Goal: Task Accomplishment & Management: Use online tool/utility

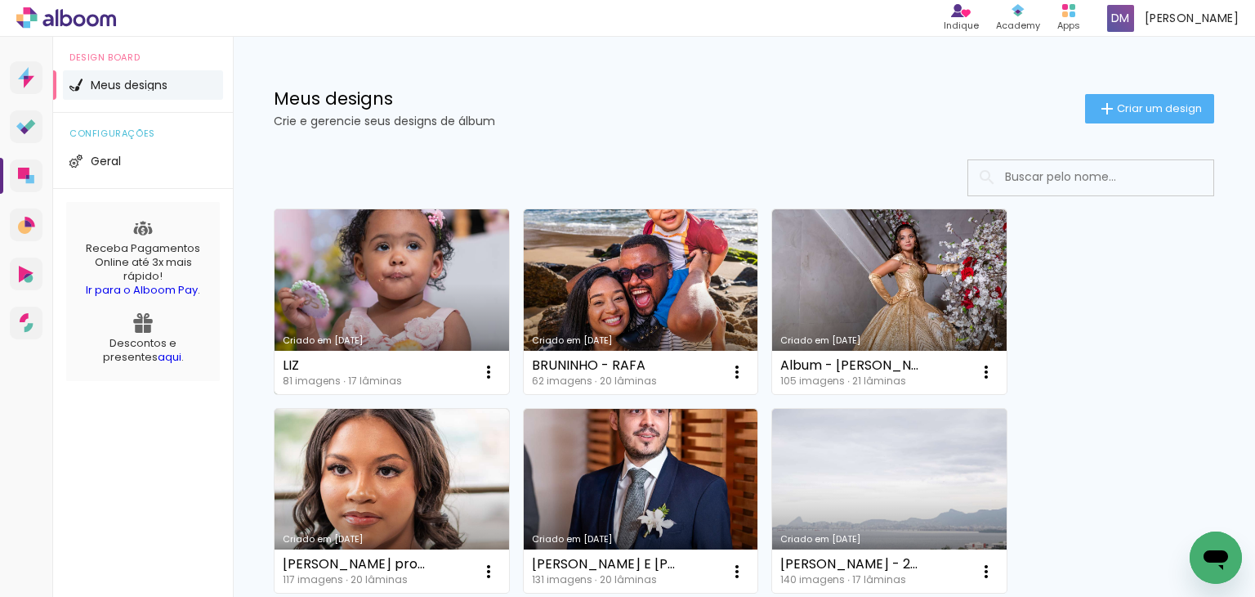
click at [403, 262] on link "Criado em [DATE]" at bounding box center [392, 301] width 235 height 185
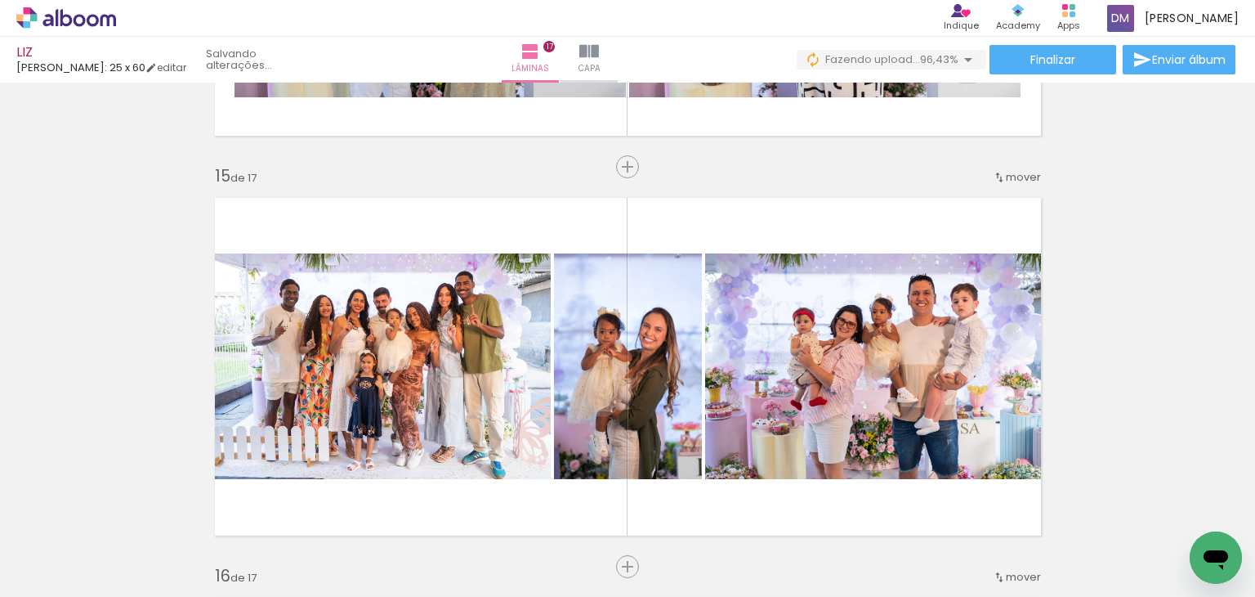
scroll to position [5557, 0]
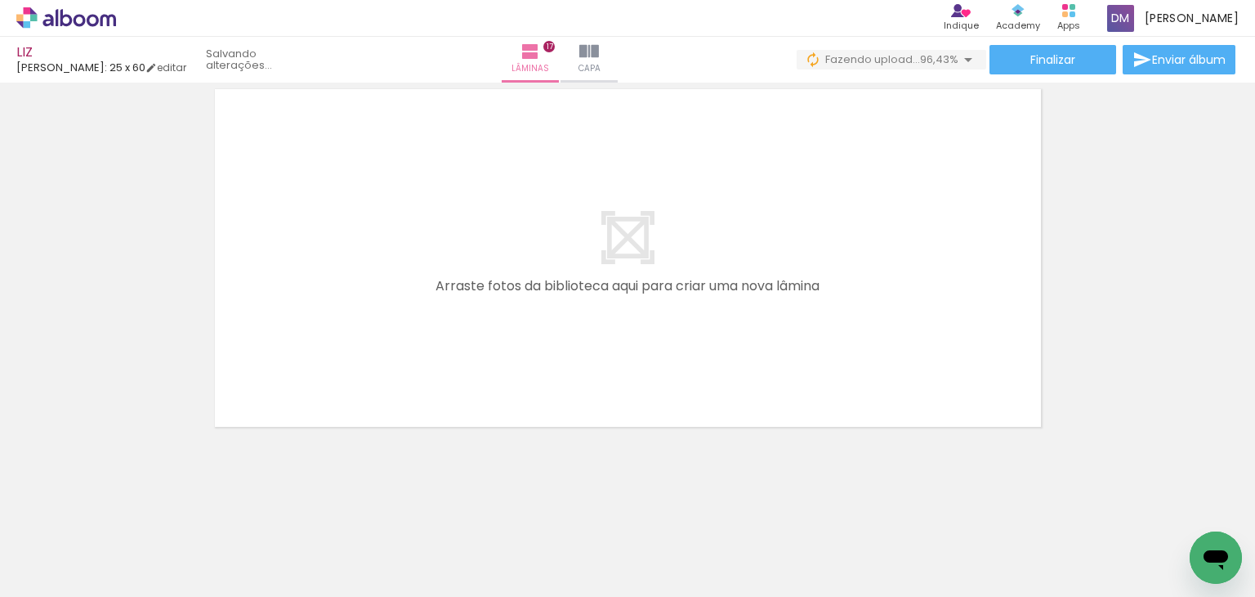
scroll to position [0, 6571]
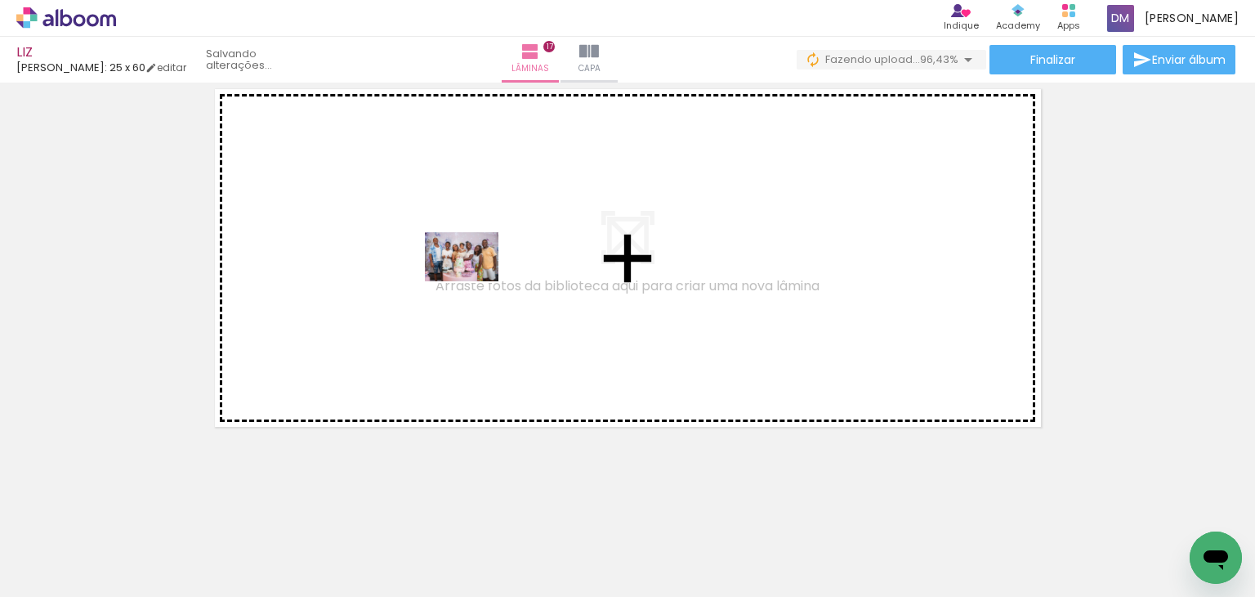
drag, startPoint x: 1001, startPoint y: 552, endPoint x: 474, endPoint y: 281, distance: 592.5
click at [474, 281] on quentale-workspace at bounding box center [627, 298] width 1255 height 597
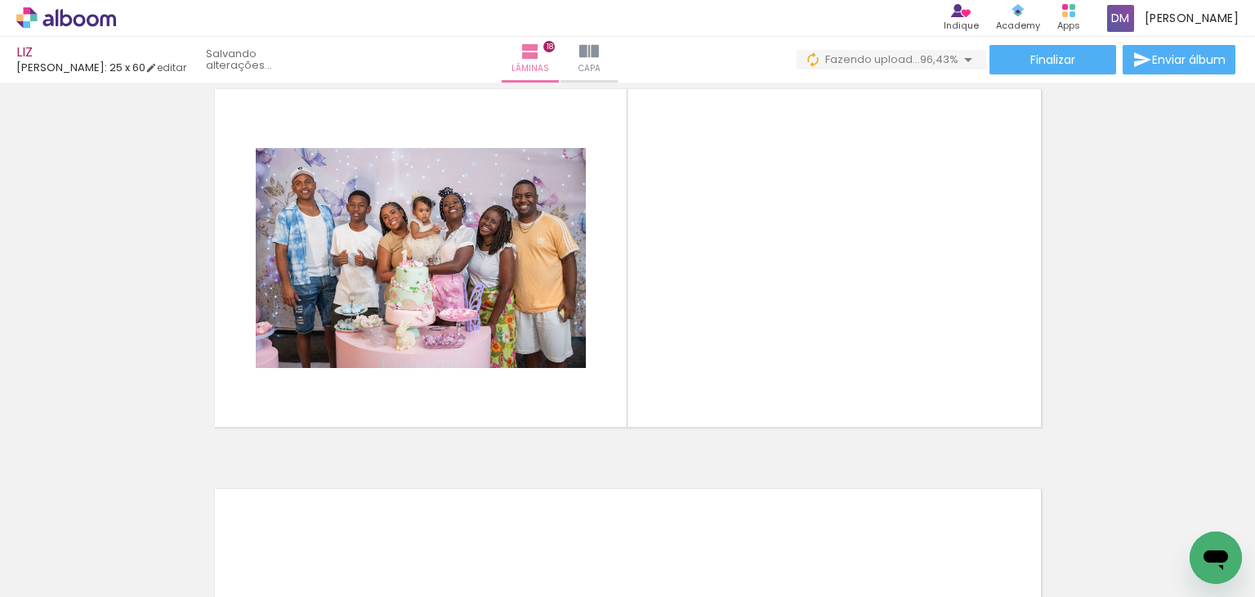
scroll to position [6814, 0]
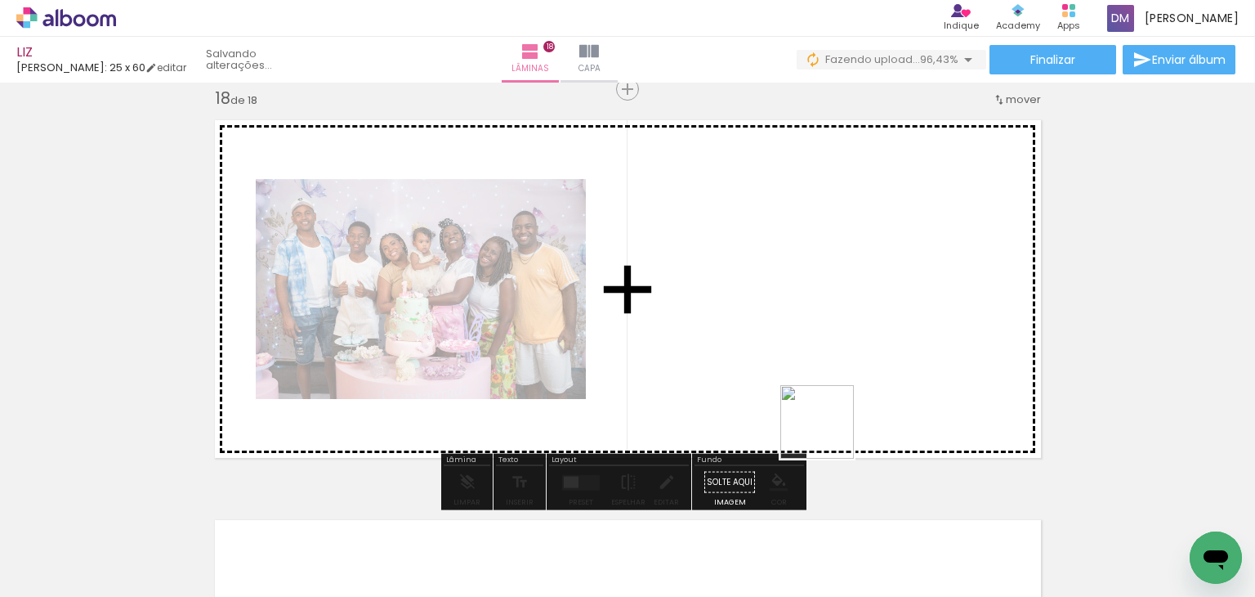
drag, startPoint x: 960, startPoint y: 492, endPoint x: 684, endPoint y: 338, distance: 316.5
click at [684, 338] on quentale-workspace at bounding box center [627, 298] width 1255 height 597
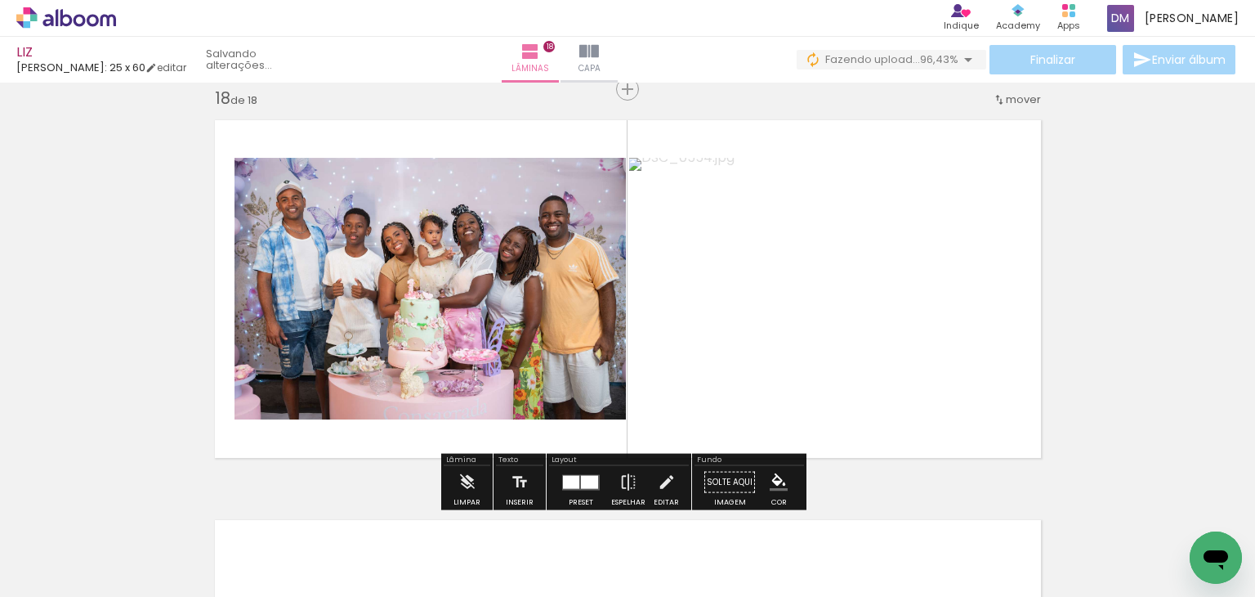
drag, startPoint x: 1196, startPoint y: 540, endPoint x: 714, endPoint y: 251, distance: 561.6
click at [1190, 531] on html at bounding box center [1216, 557] width 52 height 52
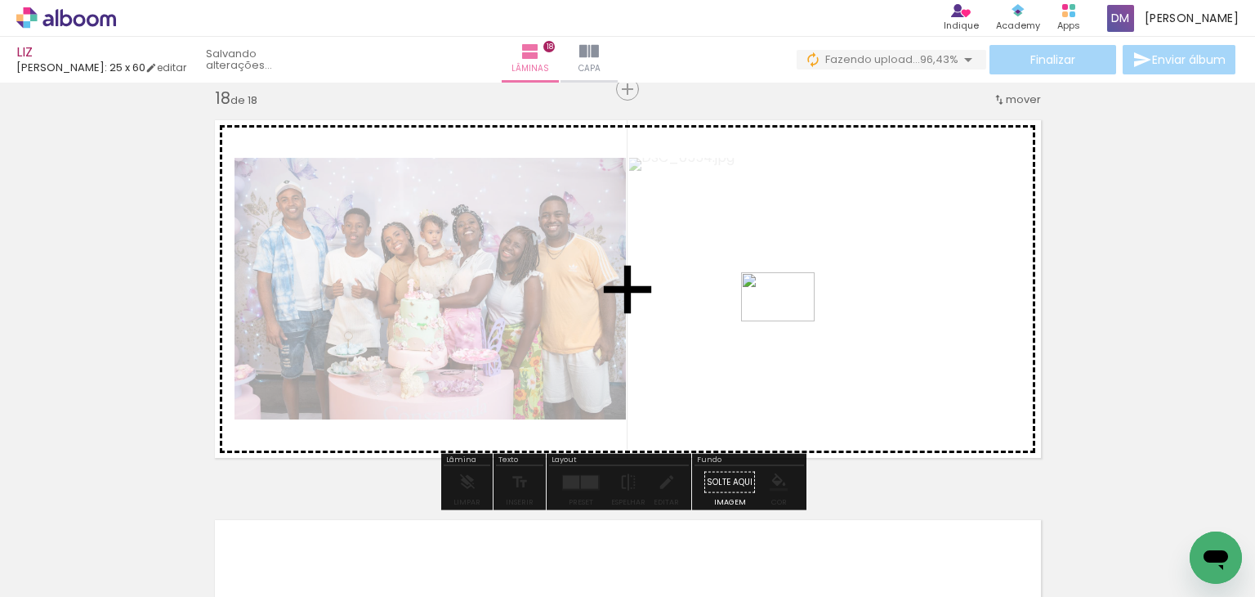
drag, startPoint x: 1164, startPoint y: 532, endPoint x: 789, endPoint y: 318, distance: 431.9
click at [789, 318] on quentale-workspace at bounding box center [627, 298] width 1255 height 597
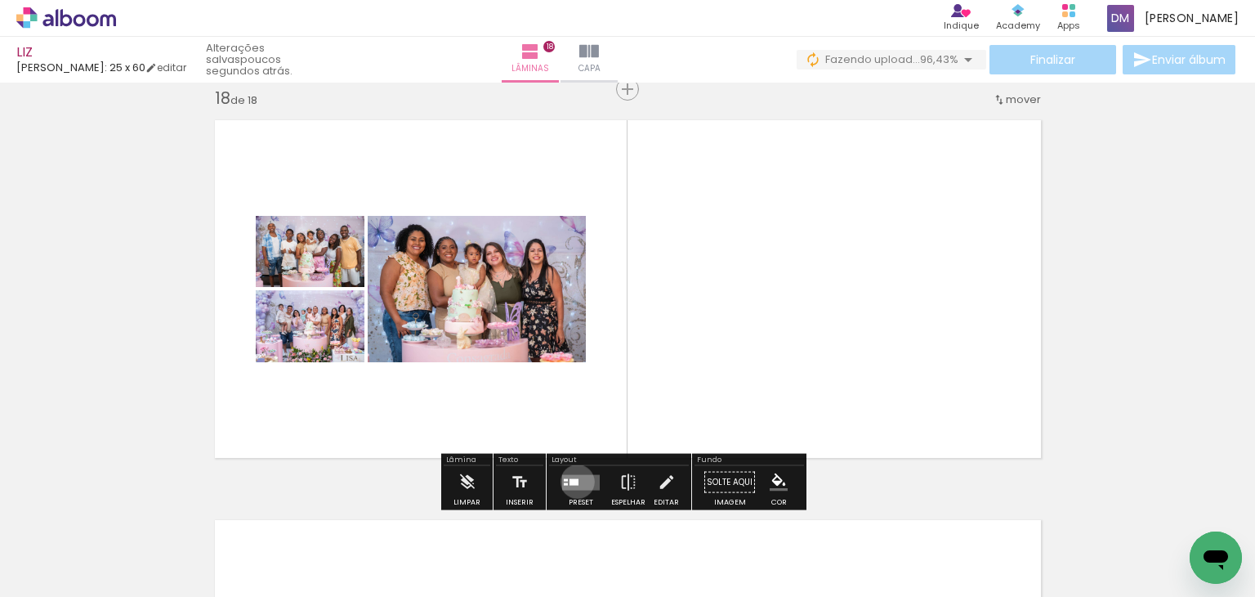
click at [574, 481] on div at bounding box center [574, 481] width 9 height 7
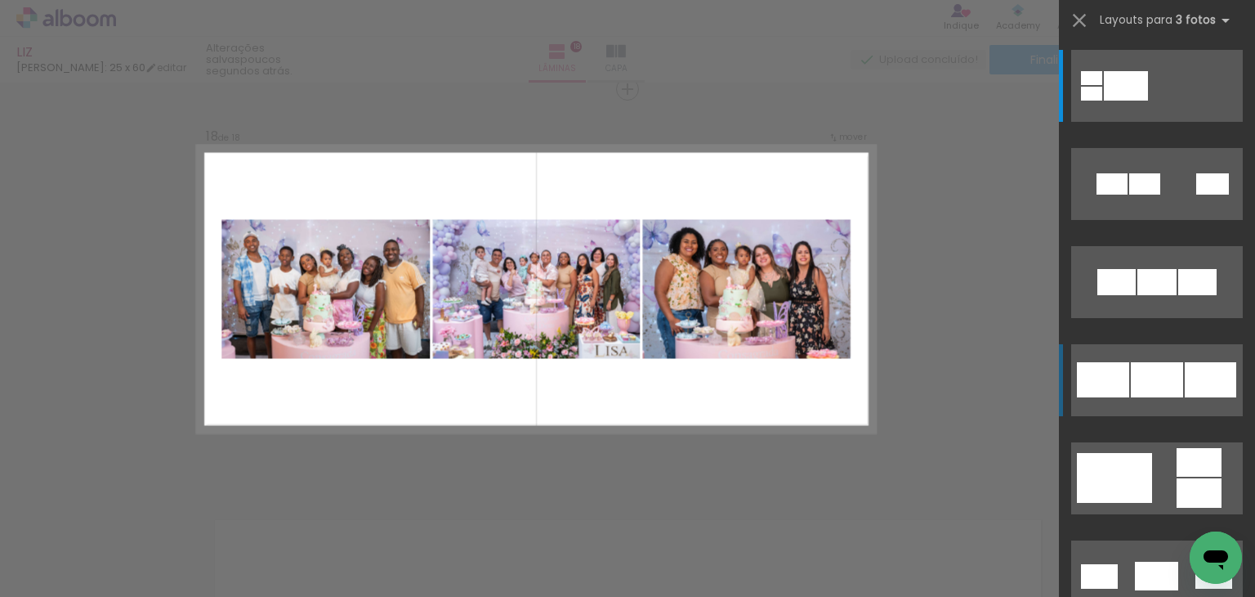
click at [1164, 372] on div at bounding box center [1157, 379] width 52 height 35
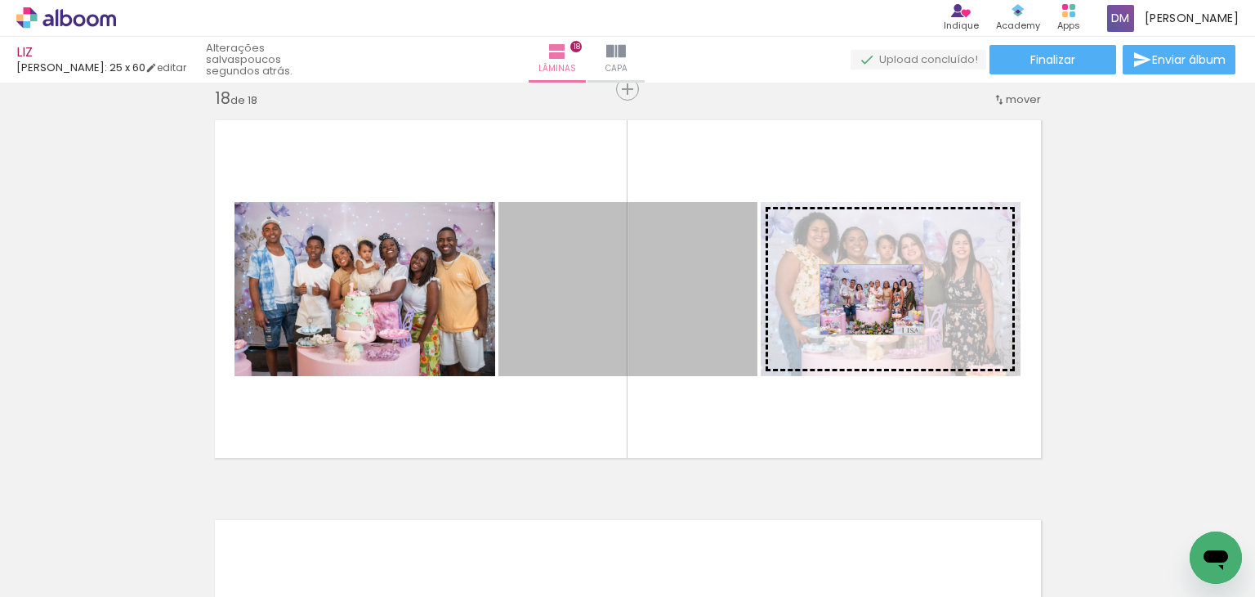
drag, startPoint x: 705, startPoint y: 290, endPoint x: 876, endPoint y: 299, distance: 171.0
click at [0, 0] on slot at bounding box center [0, 0] width 0 height 0
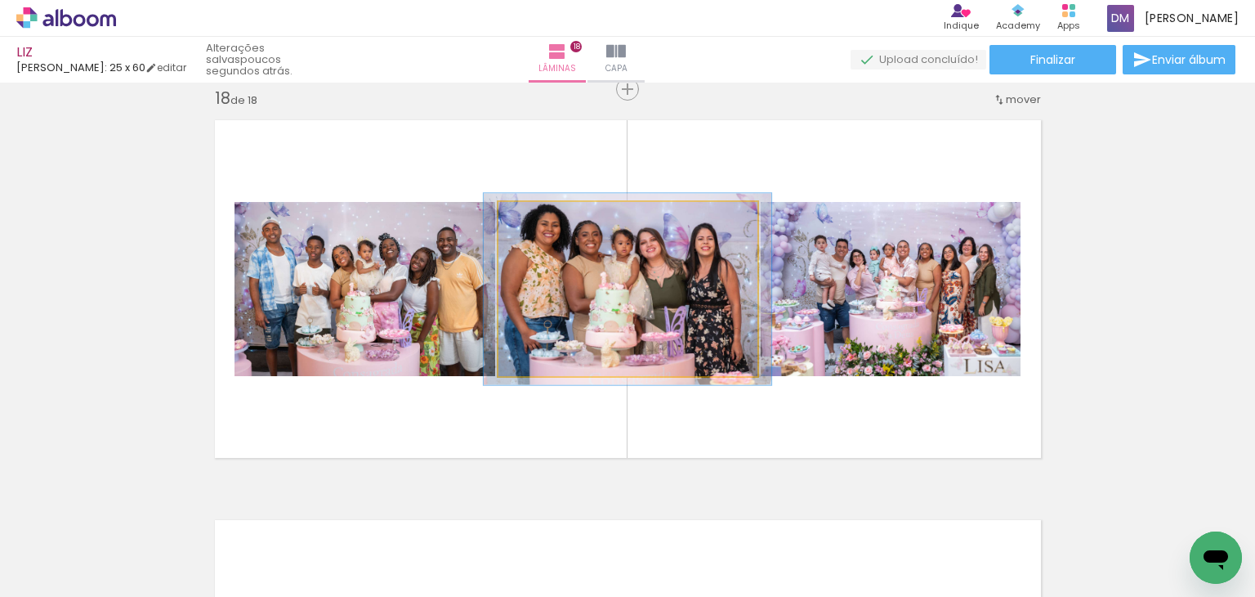
click at [533, 223] on div at bounding box center [542, 219] width 26 height 26
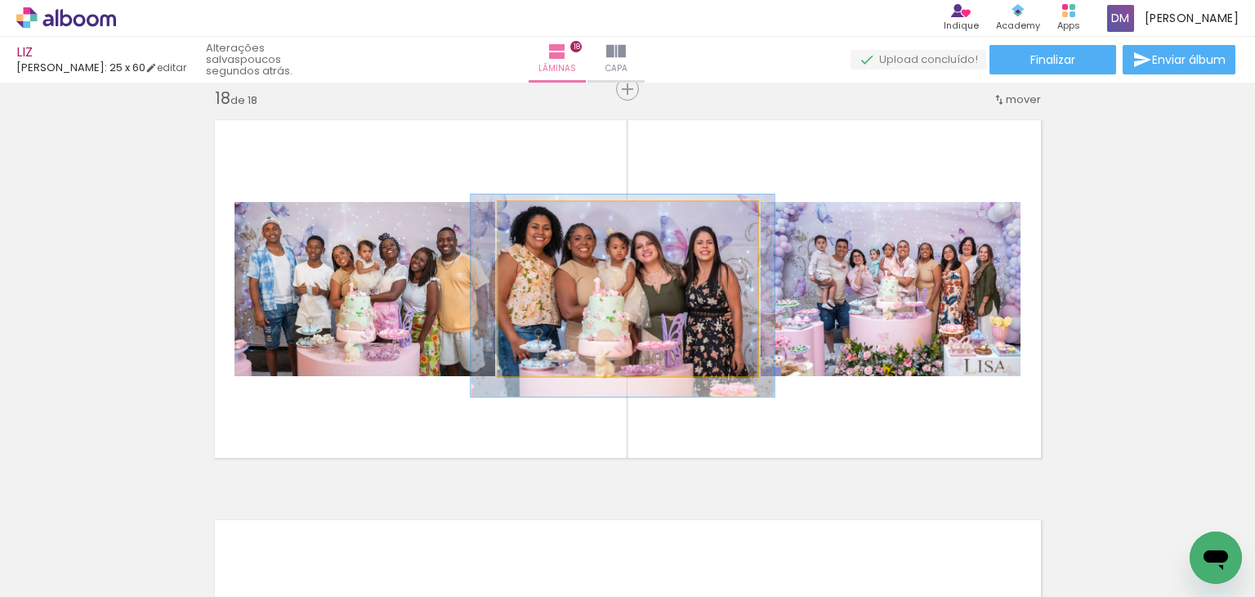
type paper-slider "118"
click at [542, 222] on div at bounding box center [546, 219] width 15 height 15
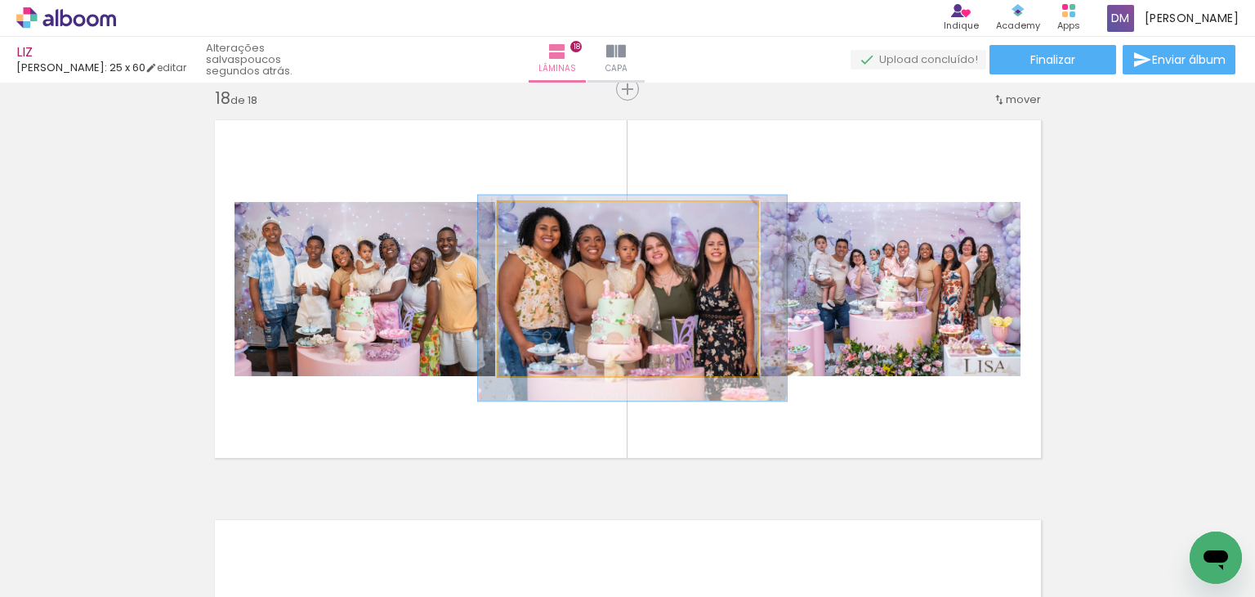
drag, startPoint x: 650, startPoint y: 281, endPoint x: 660, endPoint y: 284, distance: 10.1
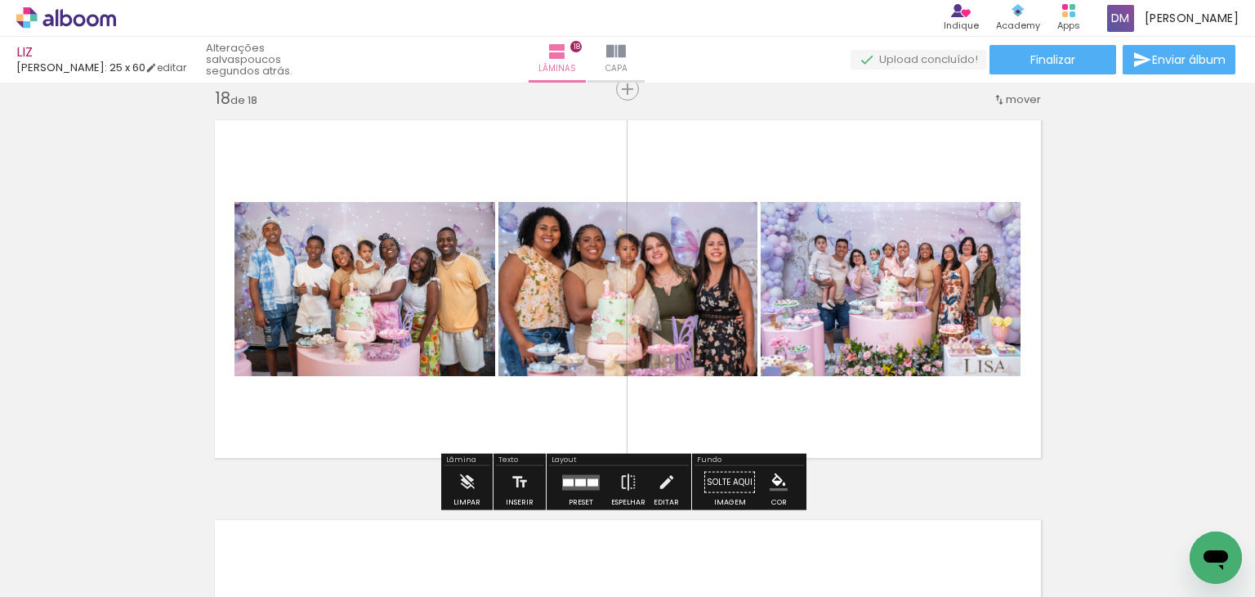
click at [765, 417] on quentale-layouter at bounding box center [627, 289] width 847 height 359
click at [562, 478] on quentale-layouter at bounding box center [581, 482] width 38 height 16
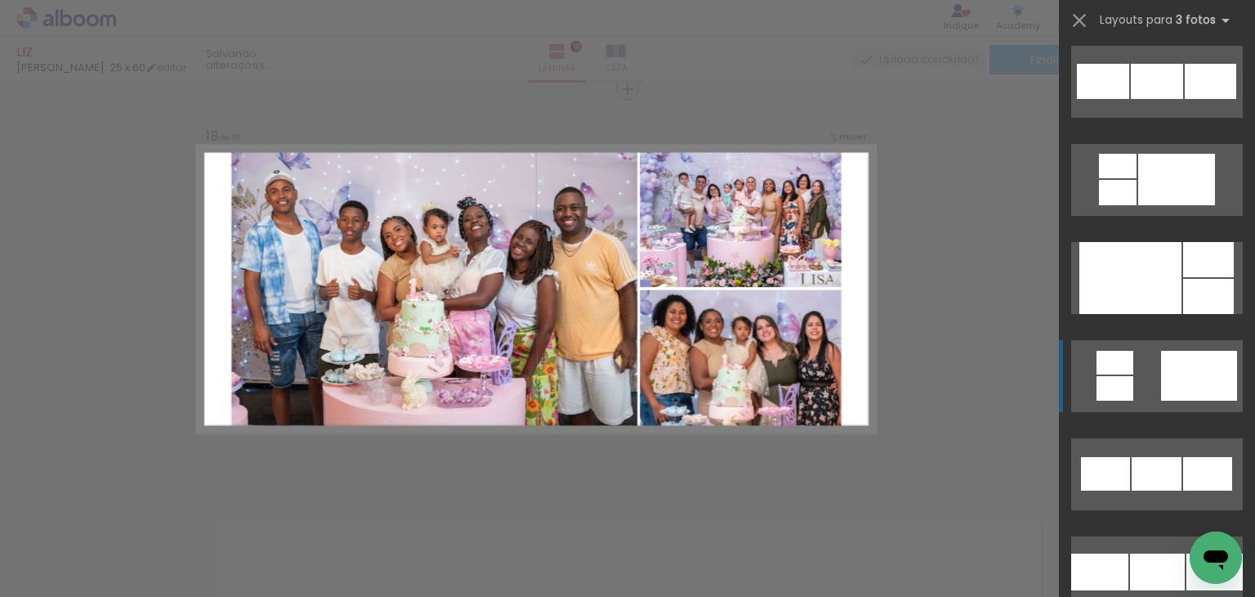
scroll to position [1929, 0]
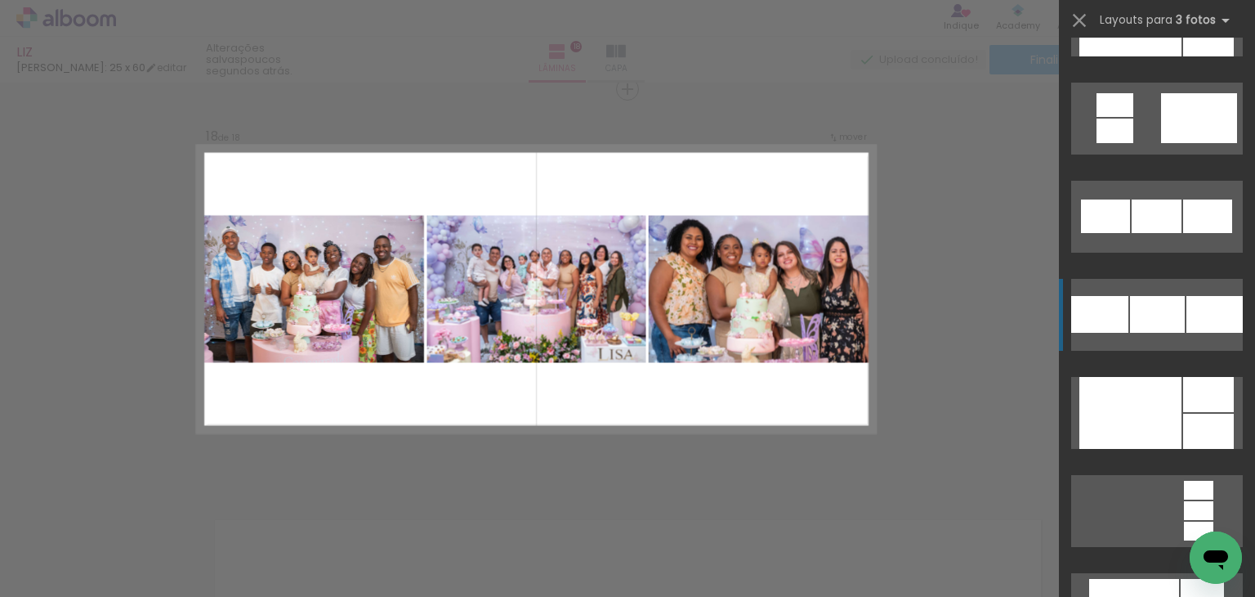
click at [1187, 321] on div at bounding box center [1215, 314] width 56 height 37
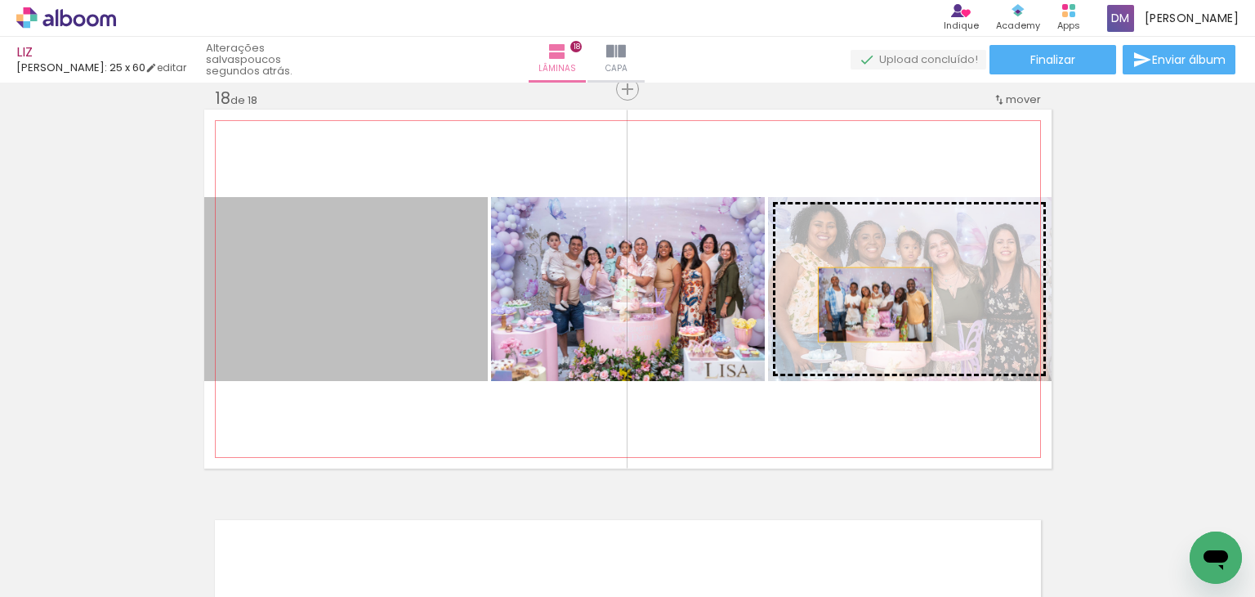
drag, startPoint x: 426, startPoint y: 297, endPoint x: 861, endPoint y: 302, distance: 435.6
click at [0, 0] on slot at bounding box center [0, 0] width 0 height 0
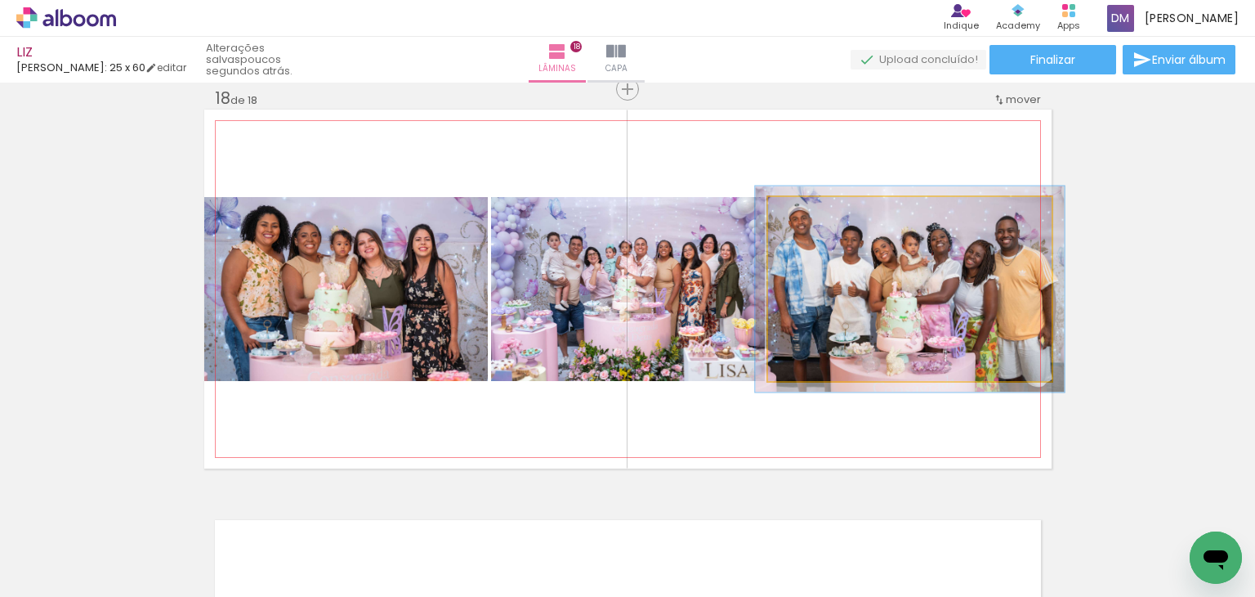
type paper-slider "109"
click at [808, 213] on div at bounding box center [811, 214] width 15 height 15
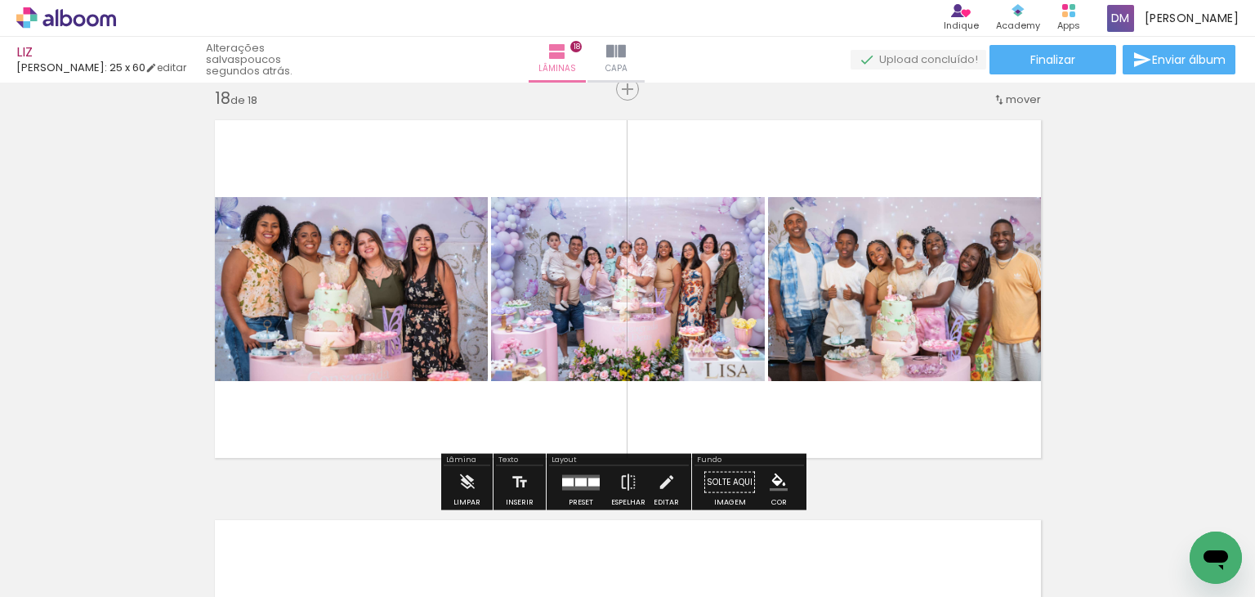
drag, startPoint x: 1131, startPoint y: 275, endPoint x: 1120, endPoint y: 274, distance: 11.6
drag, startPoint x: 566, startPoint y: 470, endPoint x: 575, endPoint y: 478, distance: 12.8
click at [569, 474] on div at bounding box center [581, 482] width 44 height 33
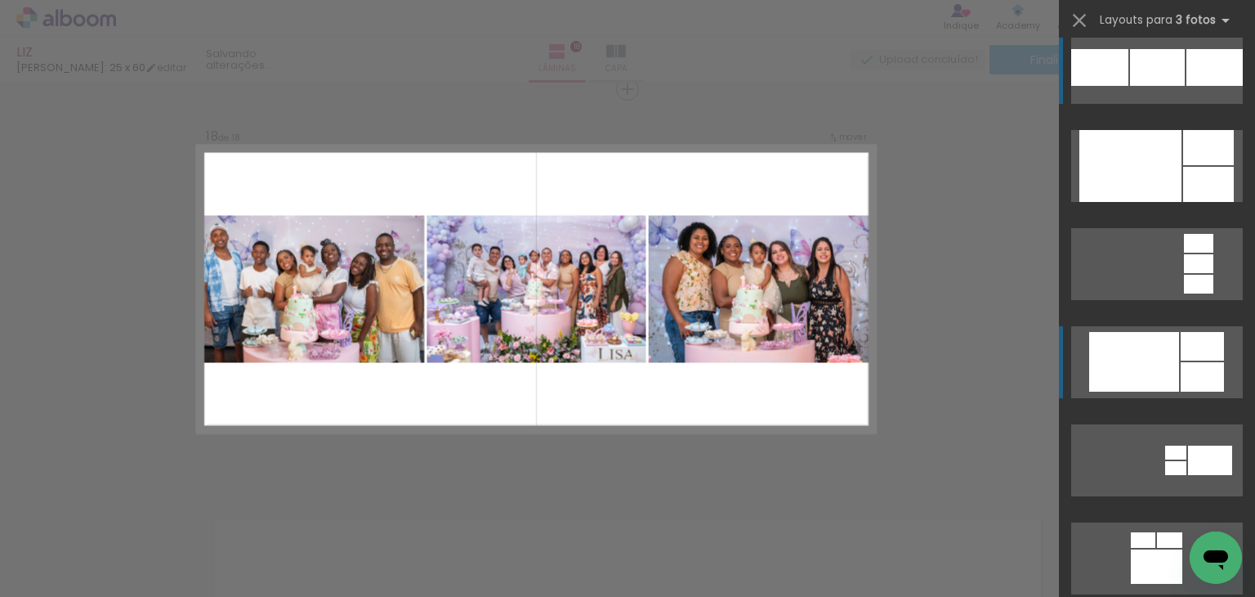
scroll to position [1994, 0]
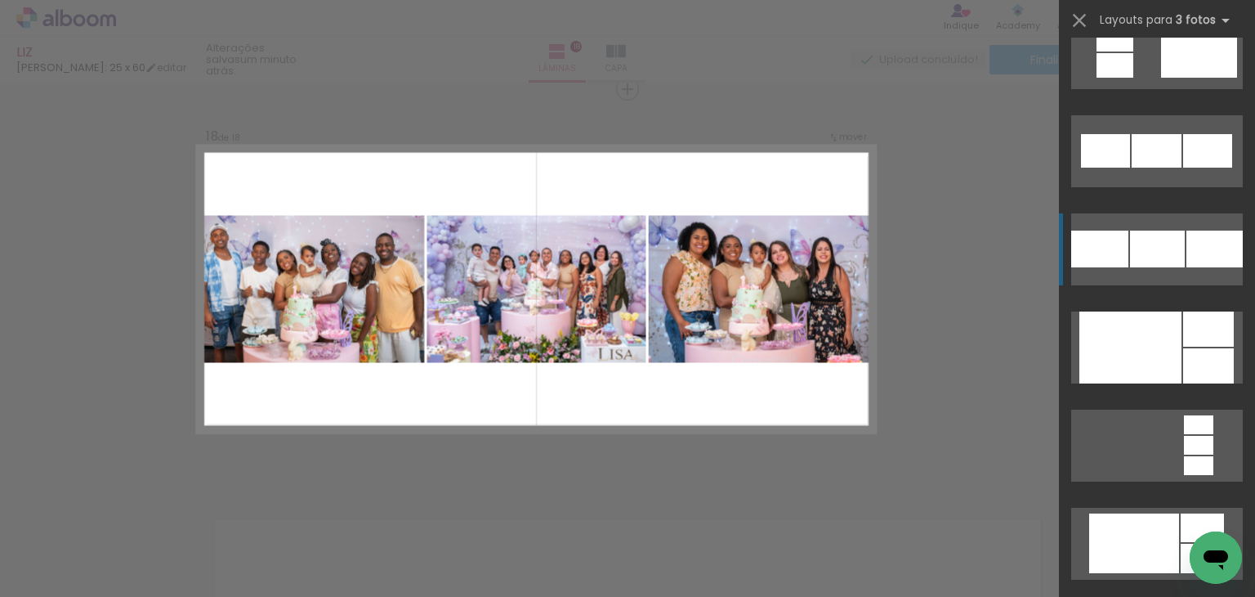
click at [1171, 238] on div at bounding box center [1157, 248] width 55 height 37
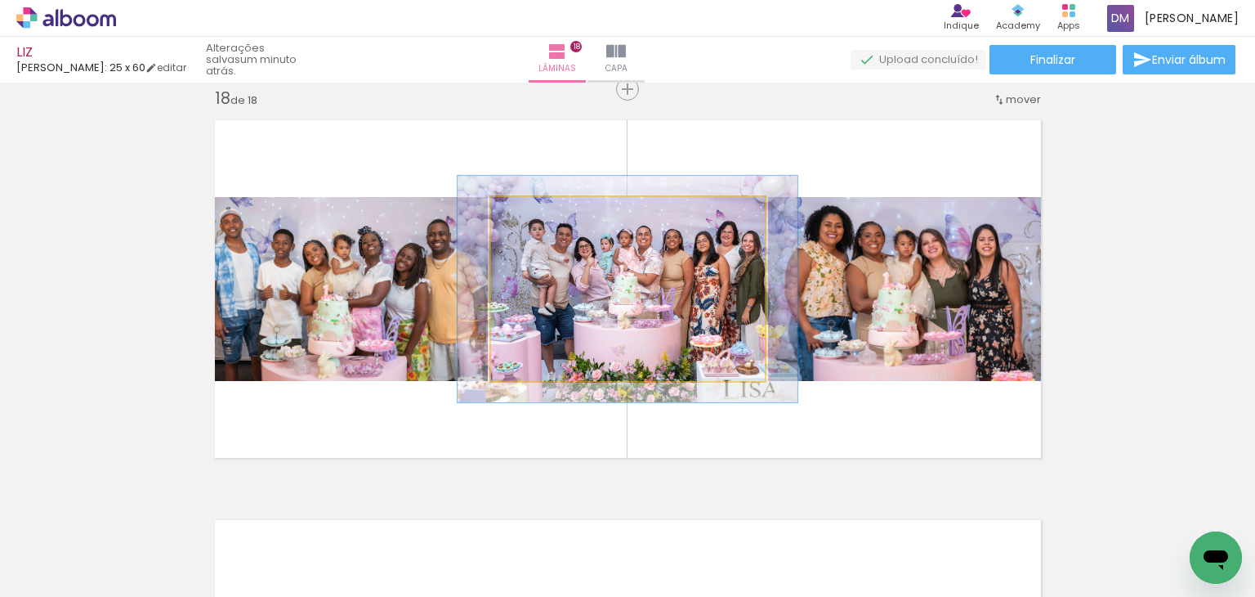
drag, startPoint x: 526, startPoint y: 218, endPoint x: 539, endPoint y: 223, distance: 14.0
type paper-slider "123"
click at [539, 223] on div at bounding box center [542, 214] width 26 height 26
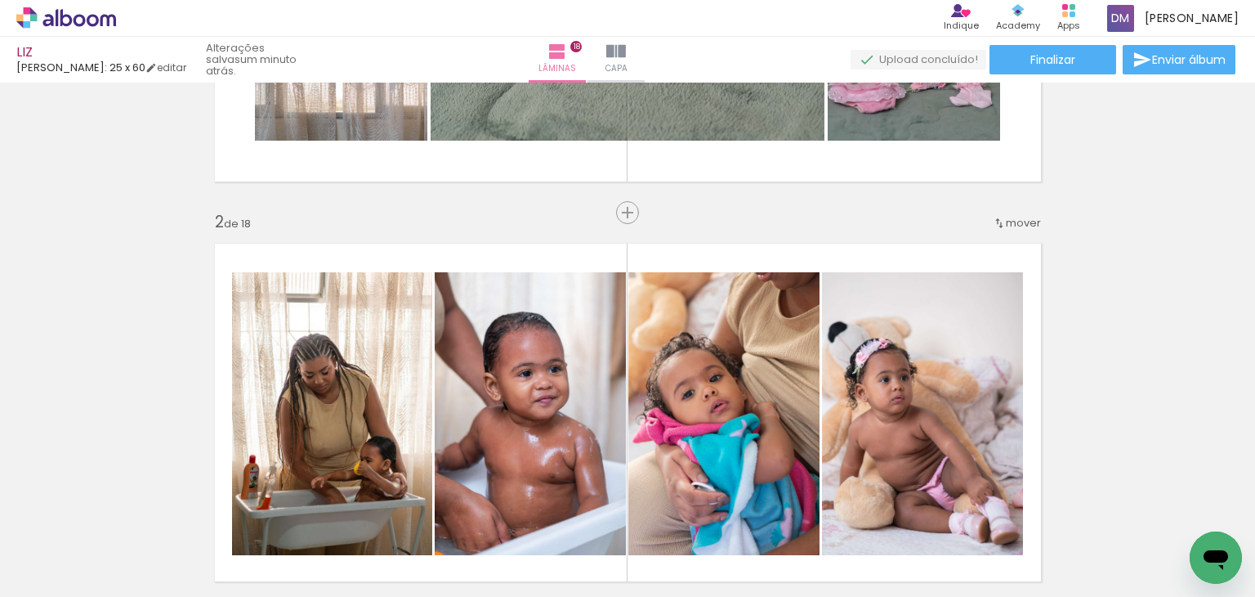
scroll to position [0, 0]
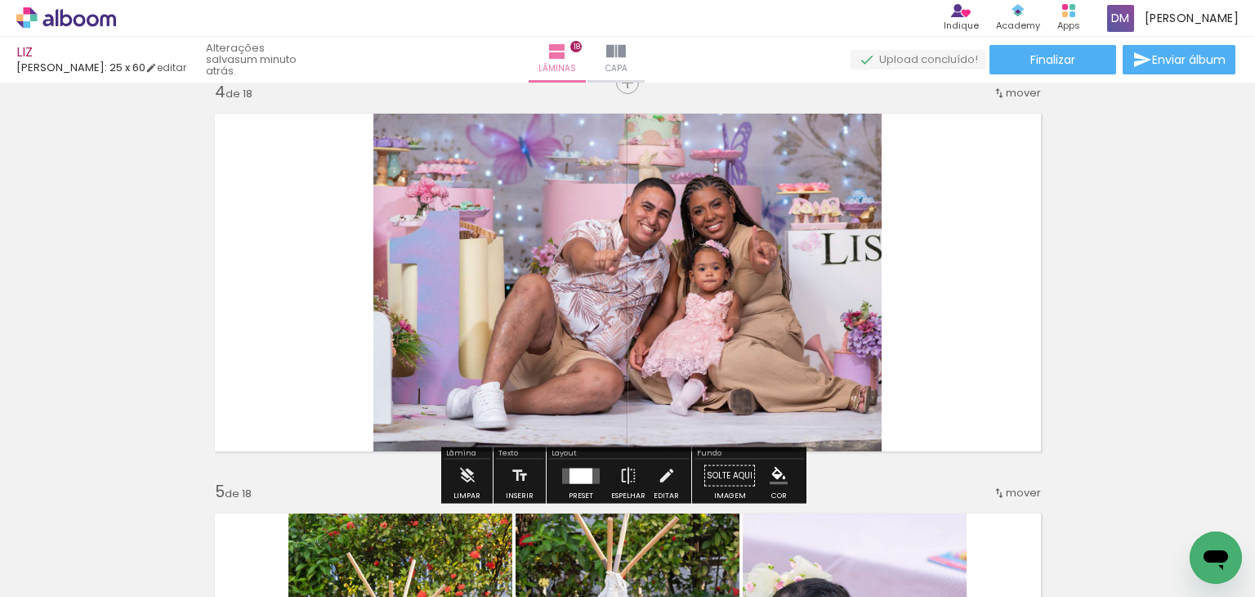
click at [727, 262] on quentale-photo at bounding box center [627, 282] width 508 height 359
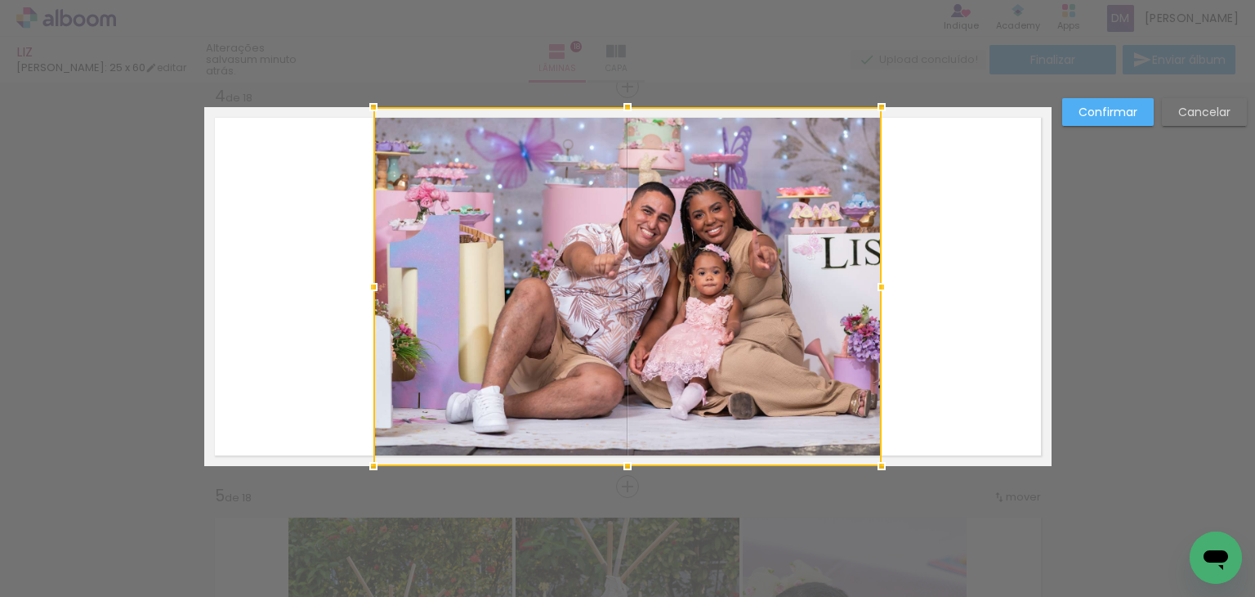
scroll to position [1219, 0]
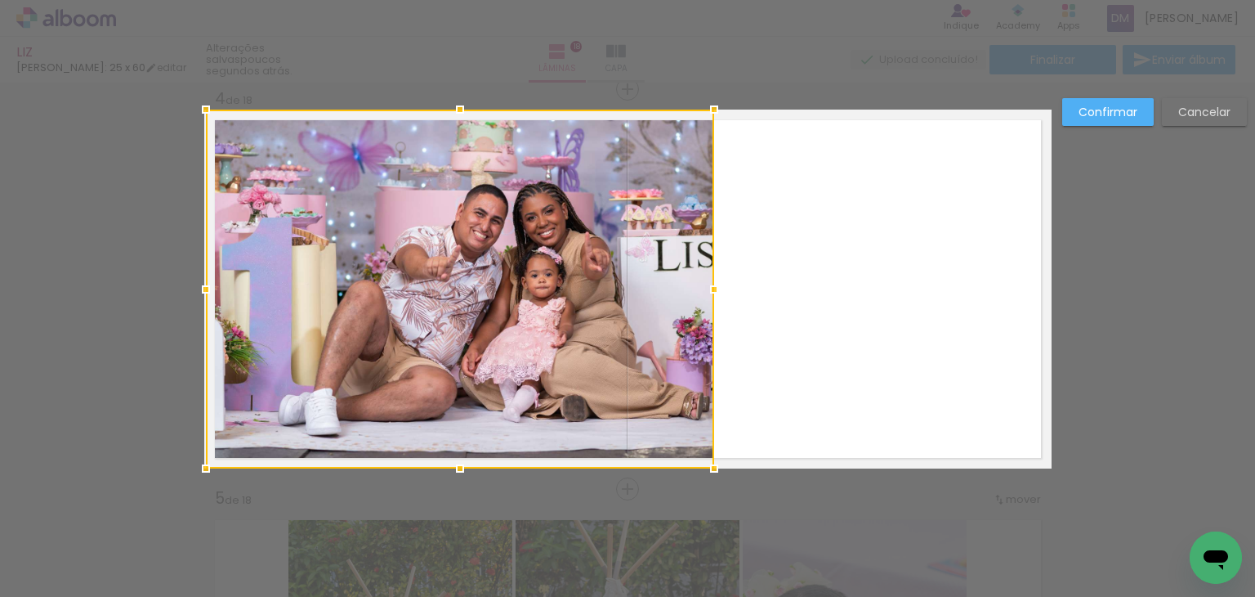
drag, startPoint x: 582, startPoint y: 261, endPoint x: 414, endPoint y: 253, distance: 167.7
click at [414, 253] on div at bounding box center [460, 289] width 508 height 359
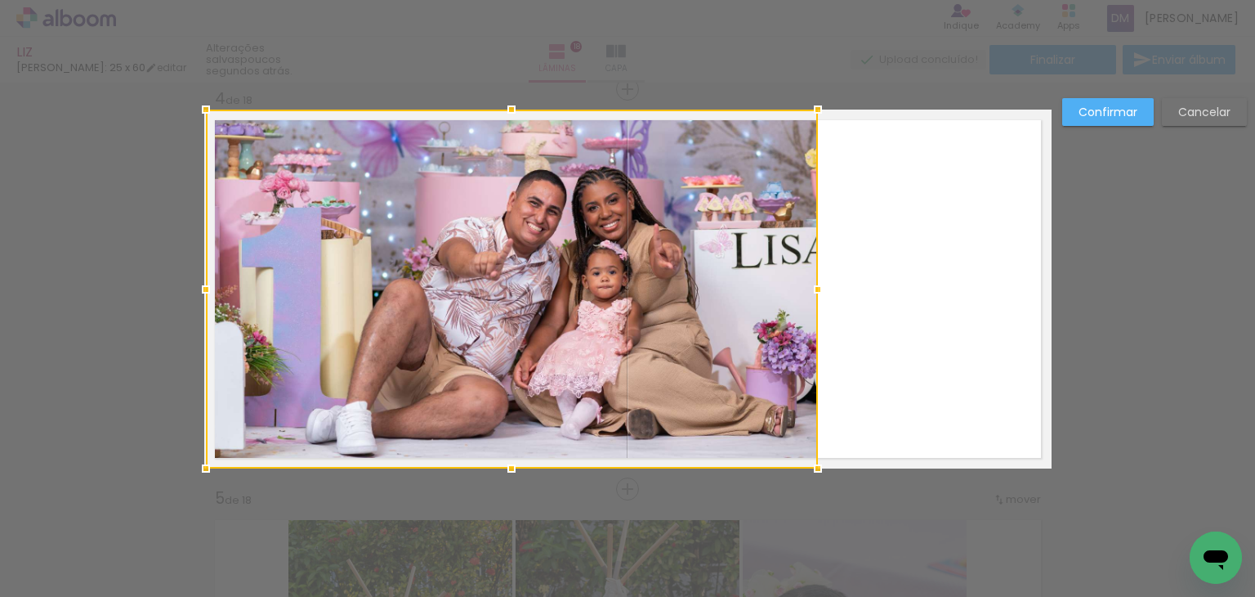
drag, startPoint x: 706, startPoint y: 284, endPoint x: 811, endPoint y: 282, distance: 104.6
click at [811, 282] on div at bounding box center [818, 289] width 33 height 33
click at [0, 0] on slot "Confirmar" at bounding box center [0, 0] width 0 height 0
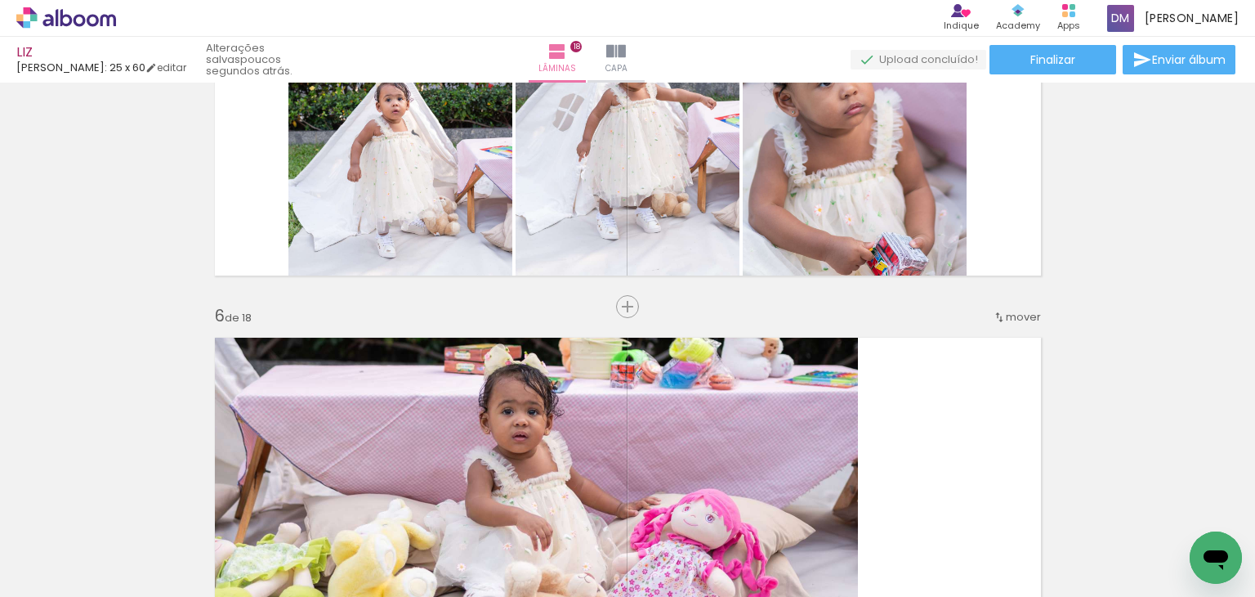
scroll to position [1791, 0]
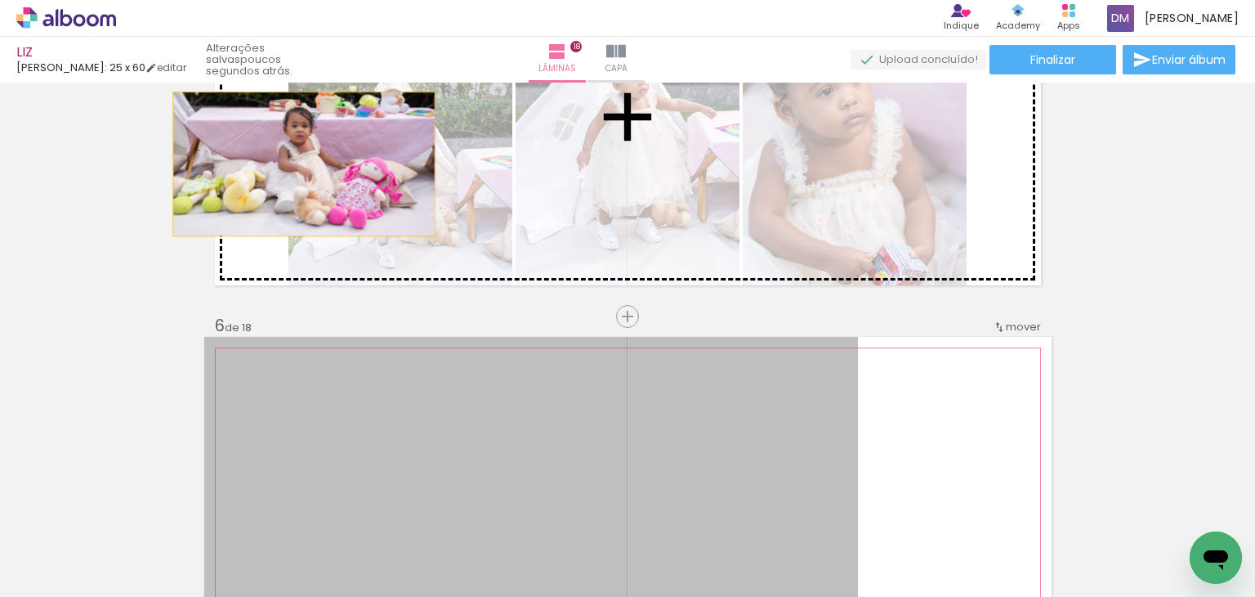
drag, startPoint x: 681, startPoint y: 448, endPoint x: 297, endPoint y: 163, distance: 477.3
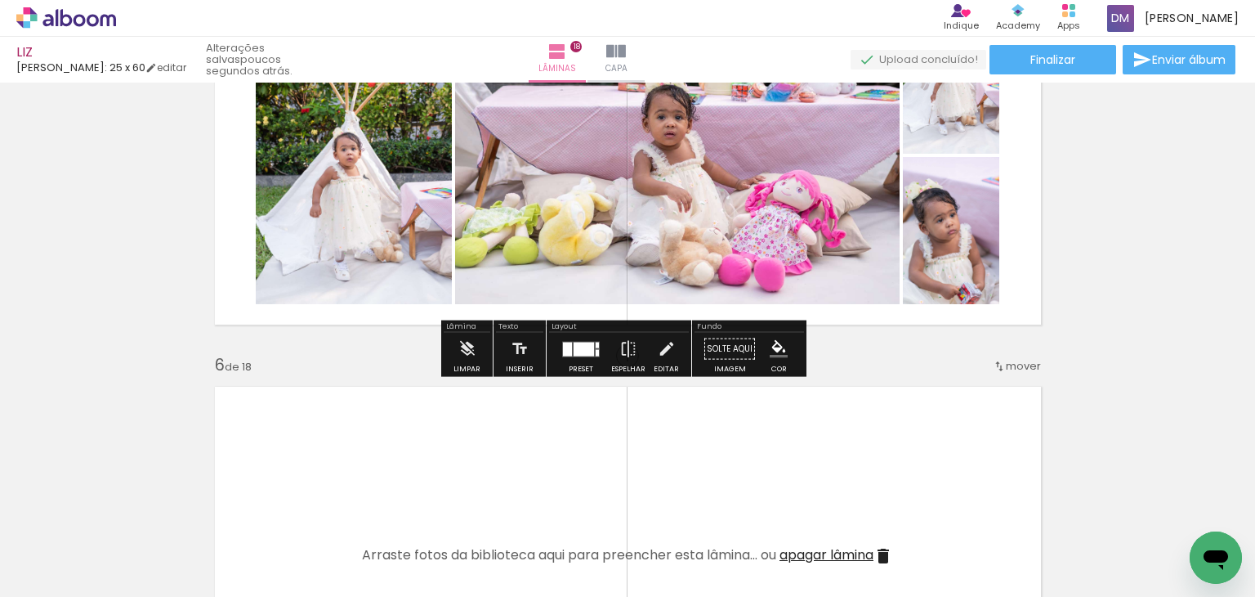
scroll to position [1628, 0]
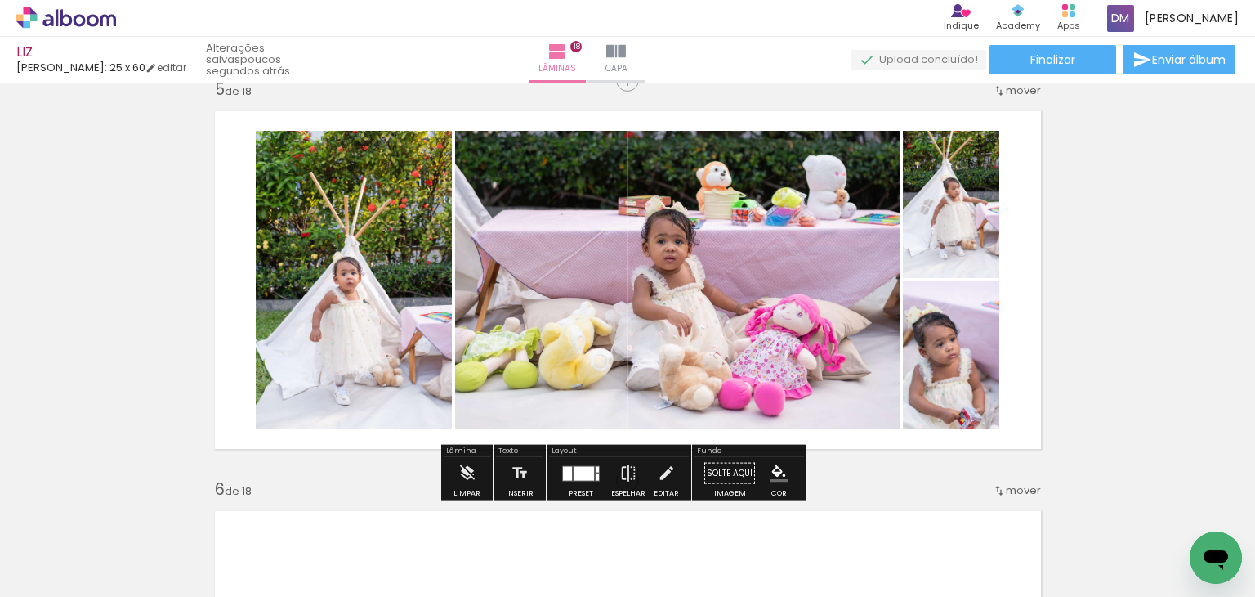
click at [576, 468] on div at bounding box center [584, 473] width 20 height 14
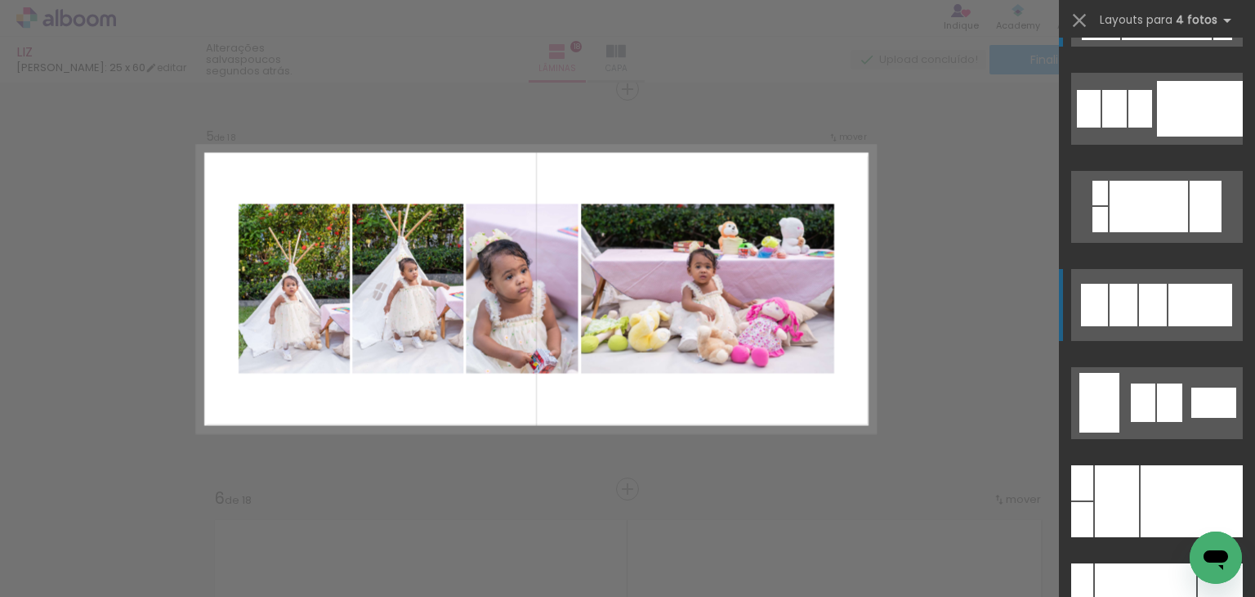
scroll to position [82, 0]
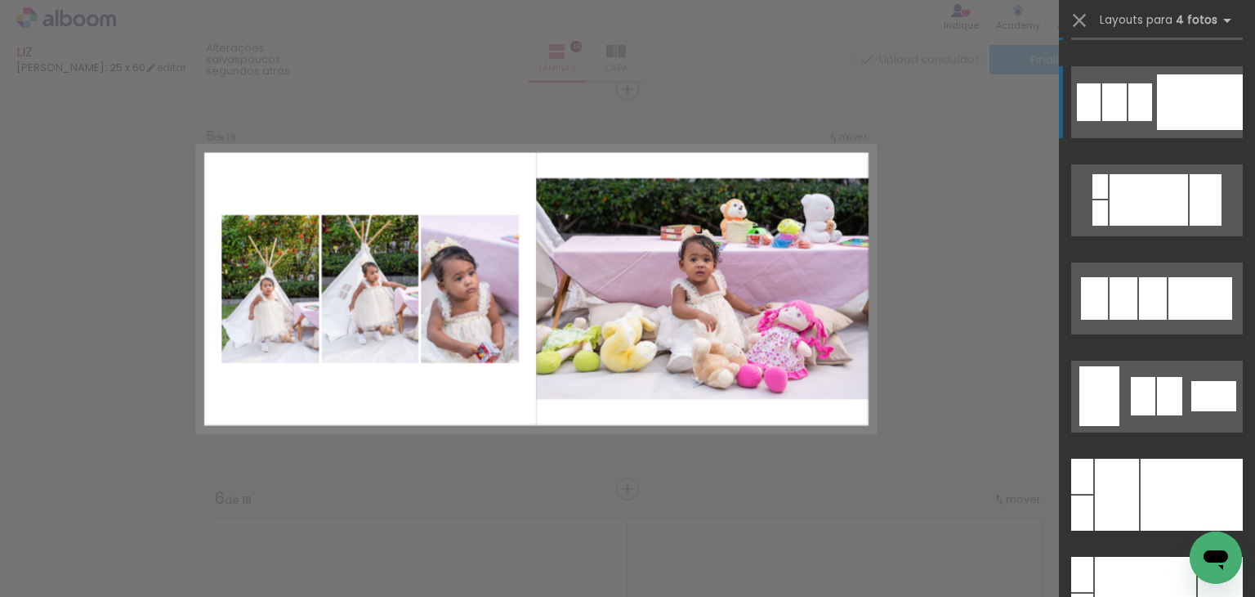
click at [1141, 83] on div at bounding box center [1141, 102] width 24 height 38
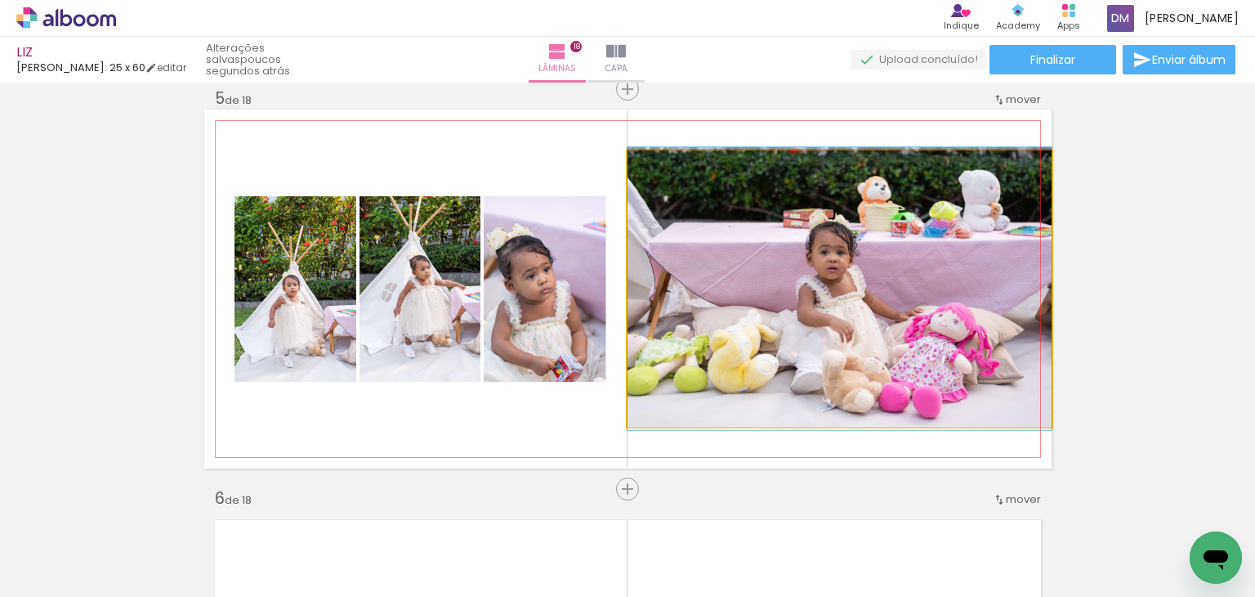
click at [778, 330] on quentale-photo at bounding box center [840, 288] width 424 height 276
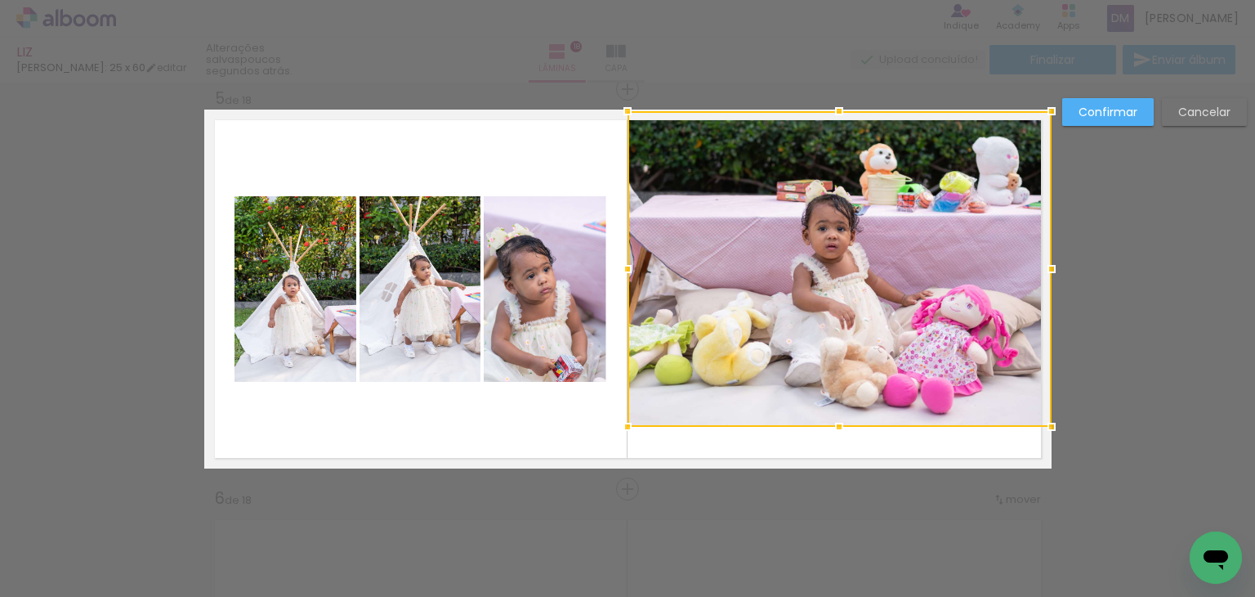
drag, startPoint x: 835, startPoint y: 148, endPoint x: 838, endPoint y: 108, distance: 40.1
click at [838, 108] on div at bounding box center [839, 111] width 33 height 33
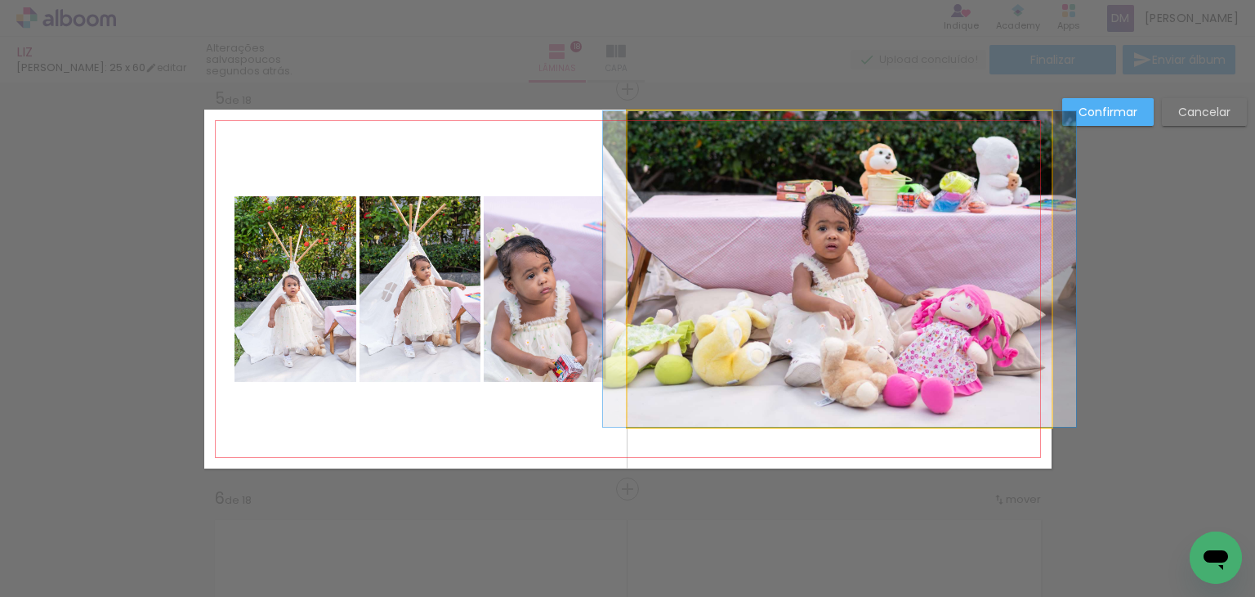
click at [825, 346] on quentale-photo at bounding box center [840, 268] width 424 height 315
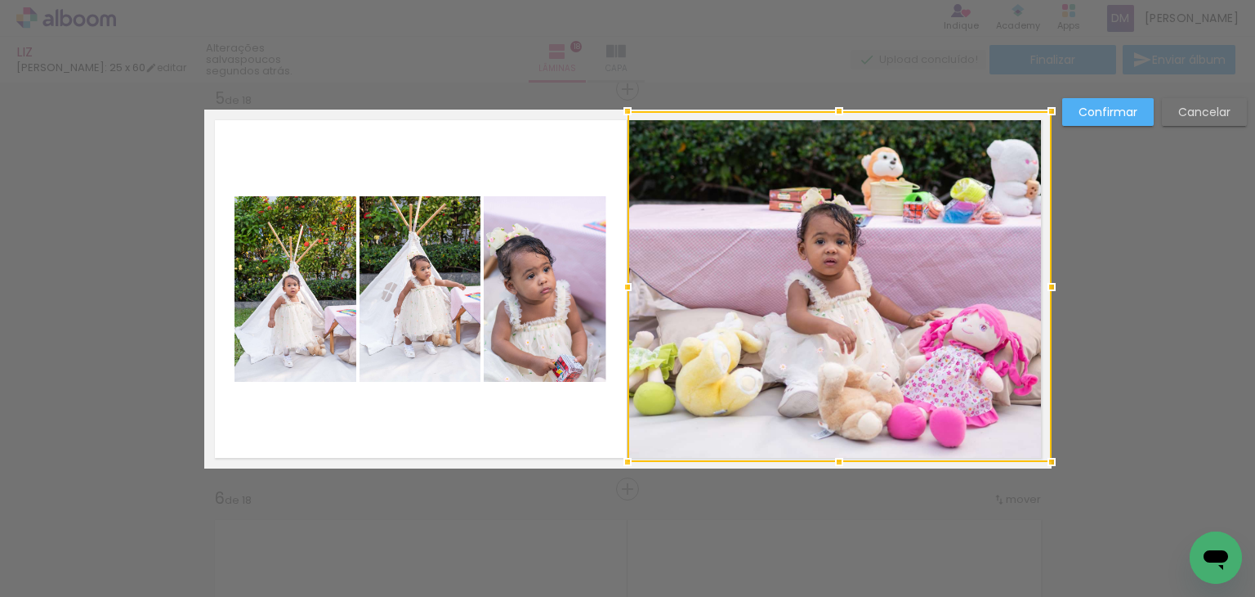
drag, startPoint x: 836, startPoint y: 431, endPoint x: 848, endPoint y: 477, distance: 47.4
click at [848, 477] on div at bounding box center [839, 461] width 33 height 33
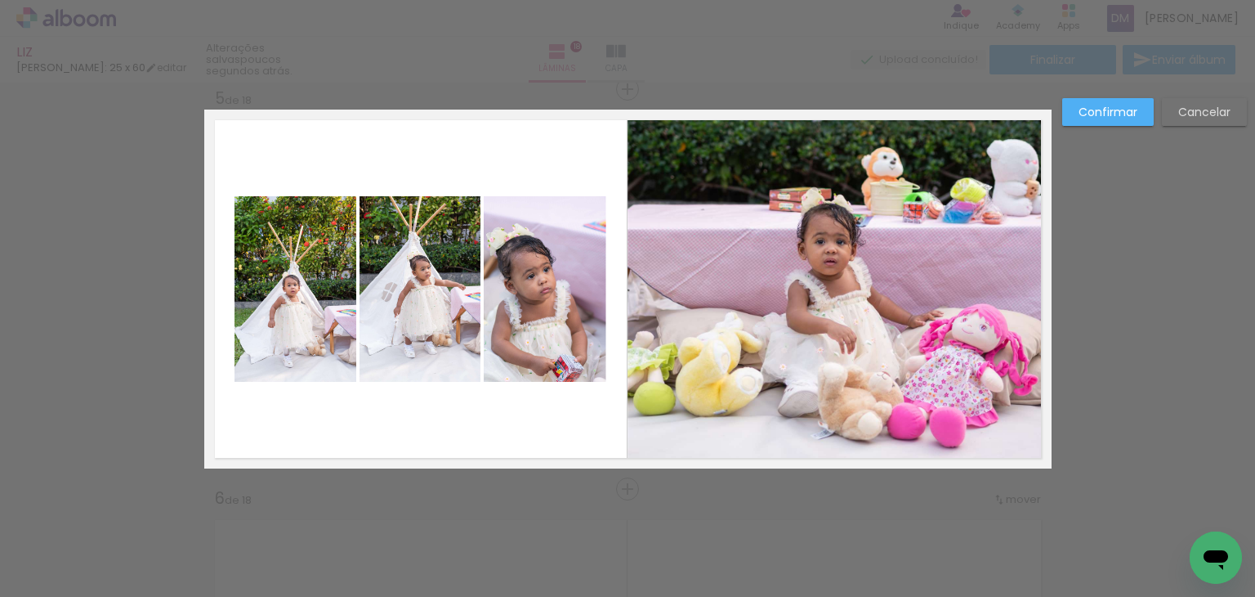
click at [0, 0] on slot "Confirmar" at bounding box center [0, 0] width 0 height 0
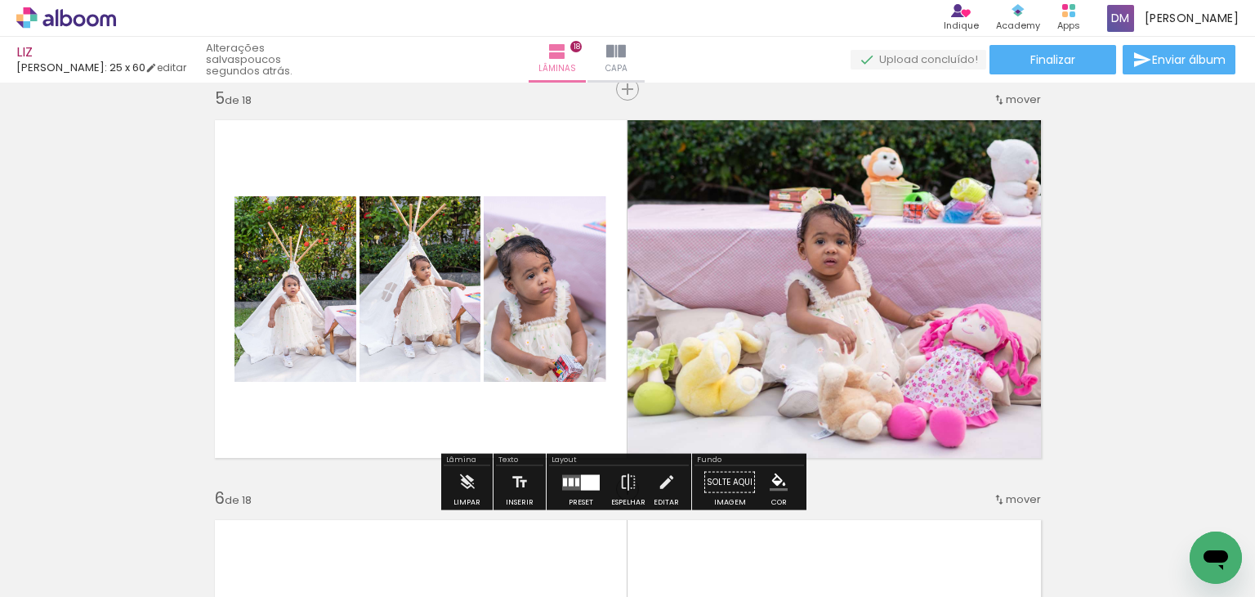
click at [915, 292] on quentale-photo at bounding box center [840, 286] width 424 height 351
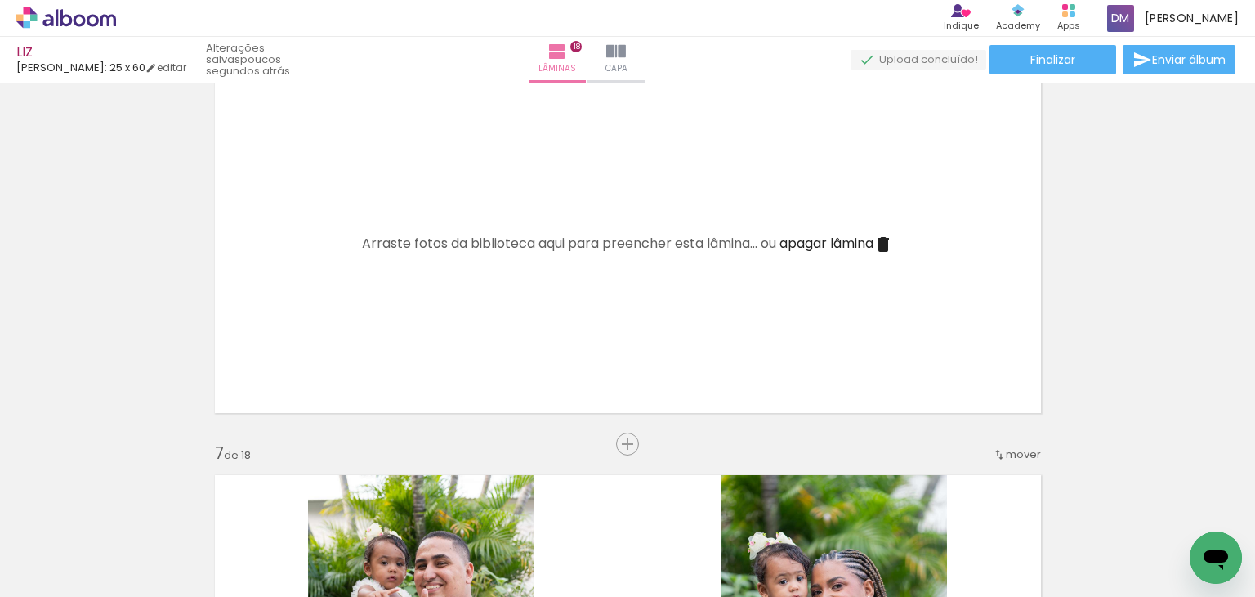
scroll to position [2109, 0]
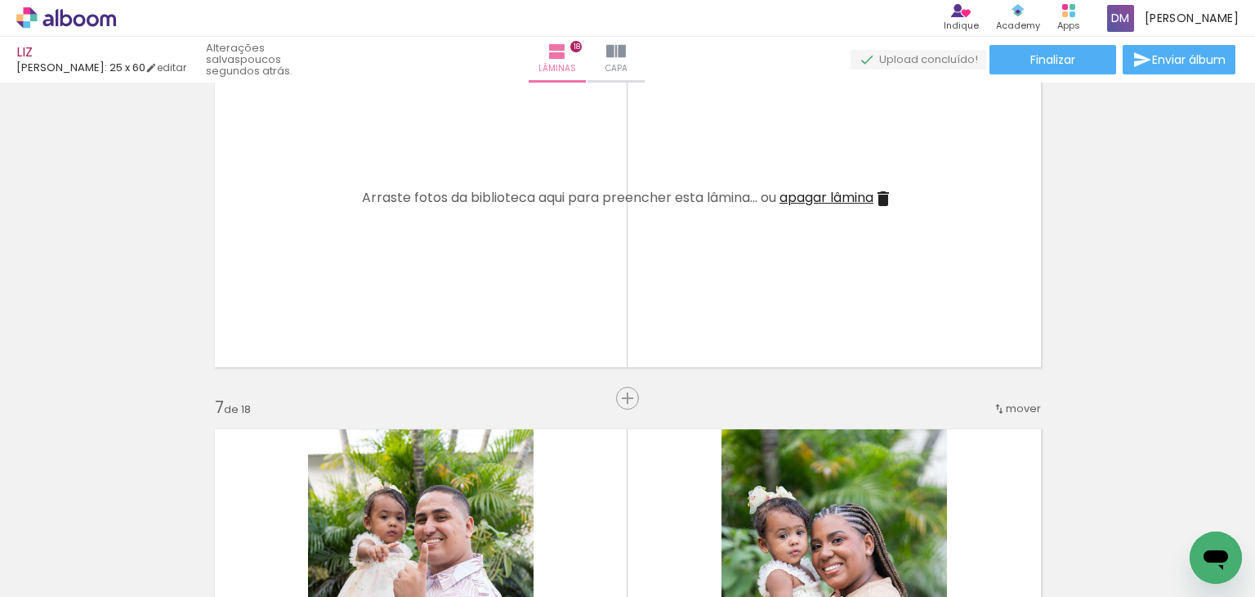
click at [829, 189] on span "apagar lâmina" at bounding box center [827, 197] width 94 height 19
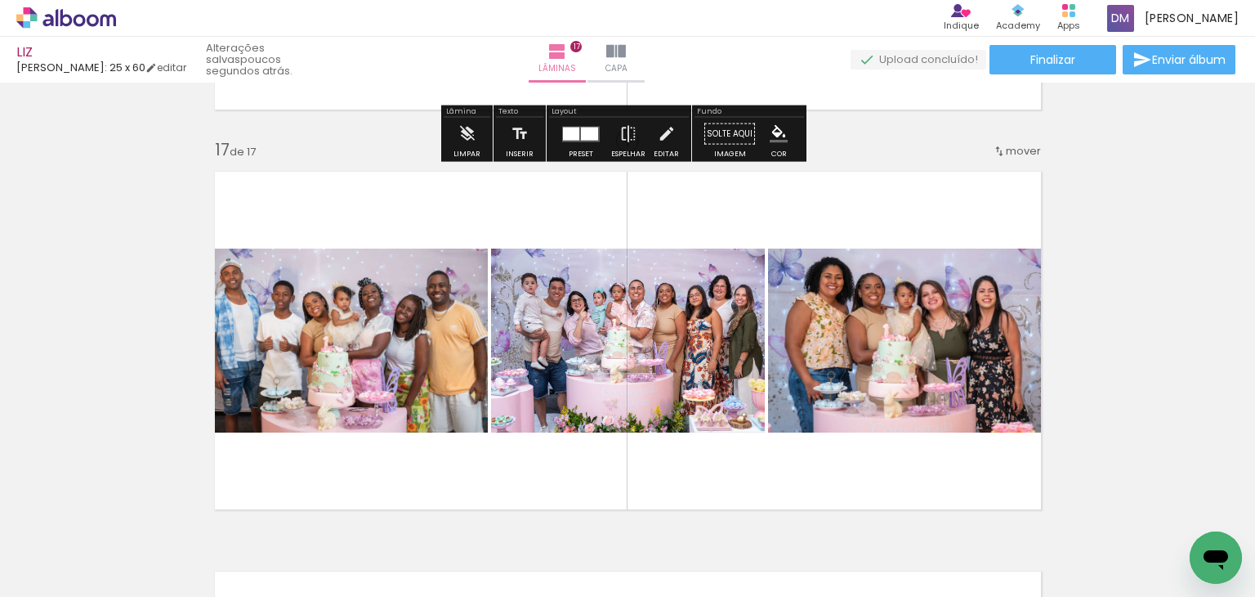
scroll to position [6440, 0]
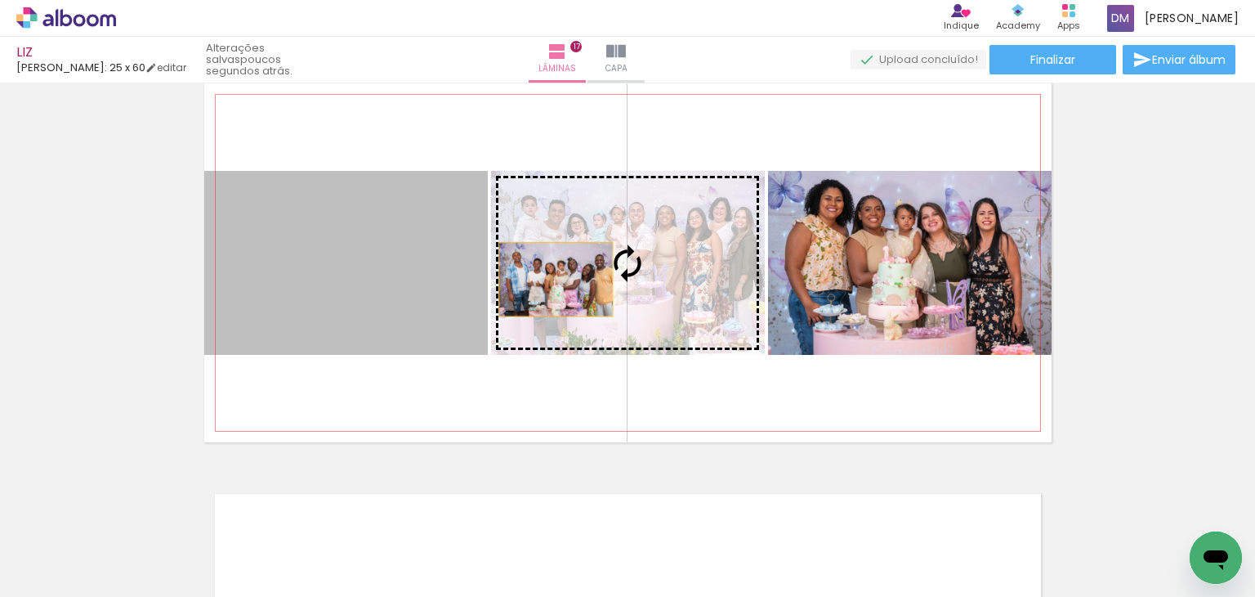
drag, startPoint x: 387, startPoint y: 269, endPoint x: 566, endPoint y: 277, distance: 180.0
click at [0, 0] on slot at bounding box center [0, 0] width 0 height 0
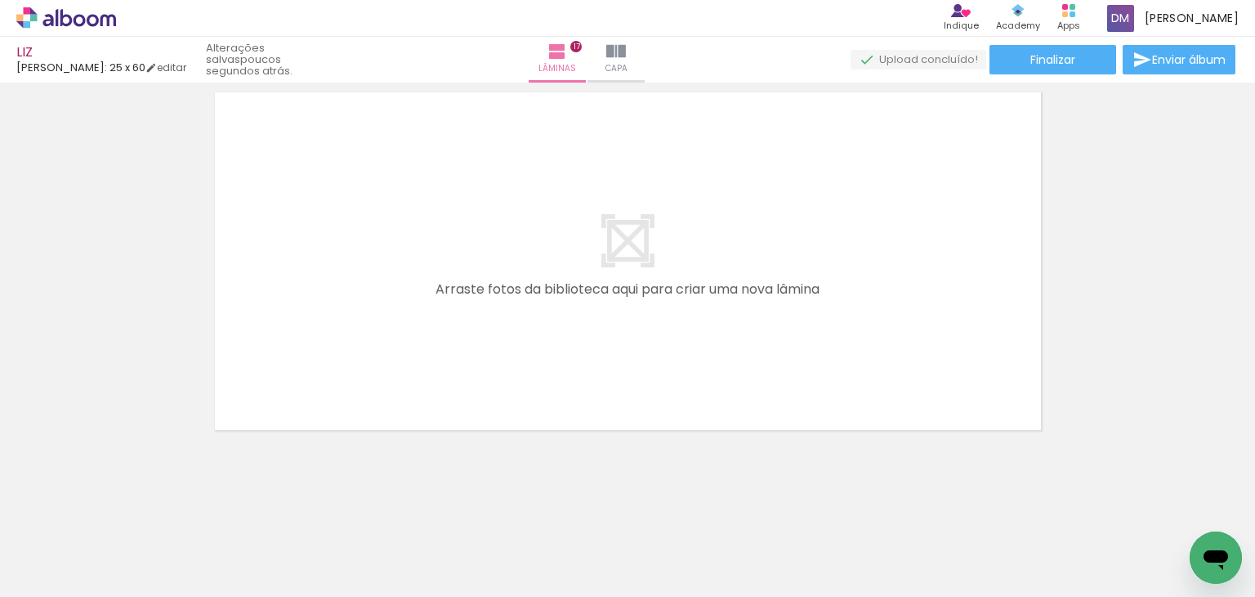
scroll to position [6845, 0]
click at [1053, 60] on span "Finalizar" at bounding box center [1053, 59] width 45 height 11
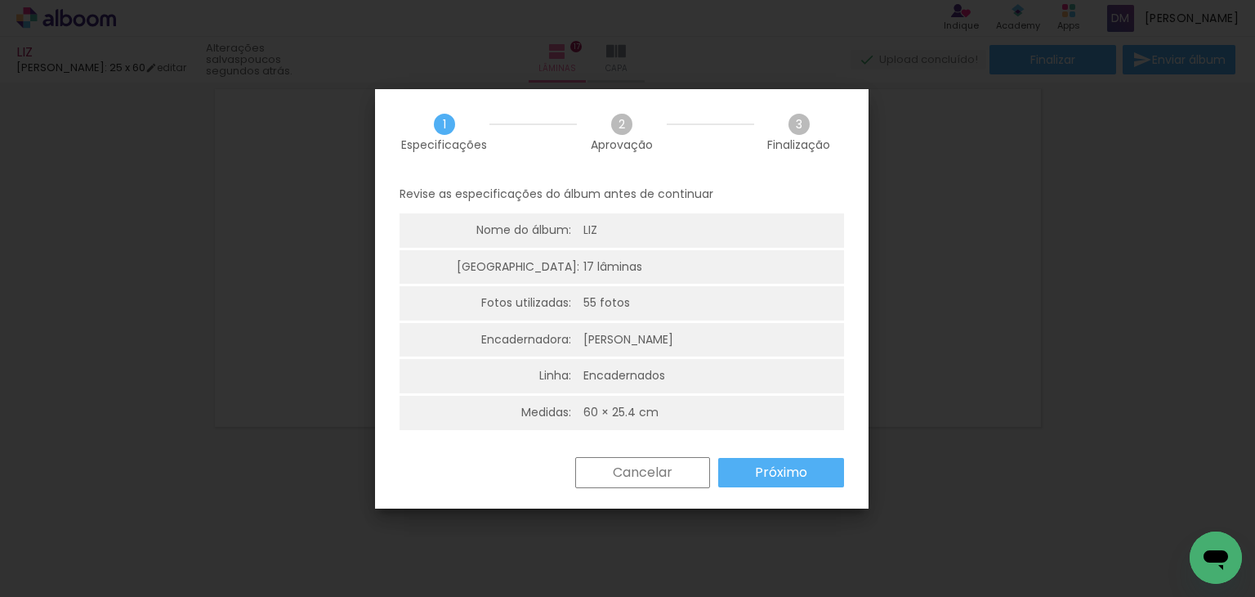
click at [0, 0] on slot "Próximo" at bounding box center [0, 0] width 0 height 0
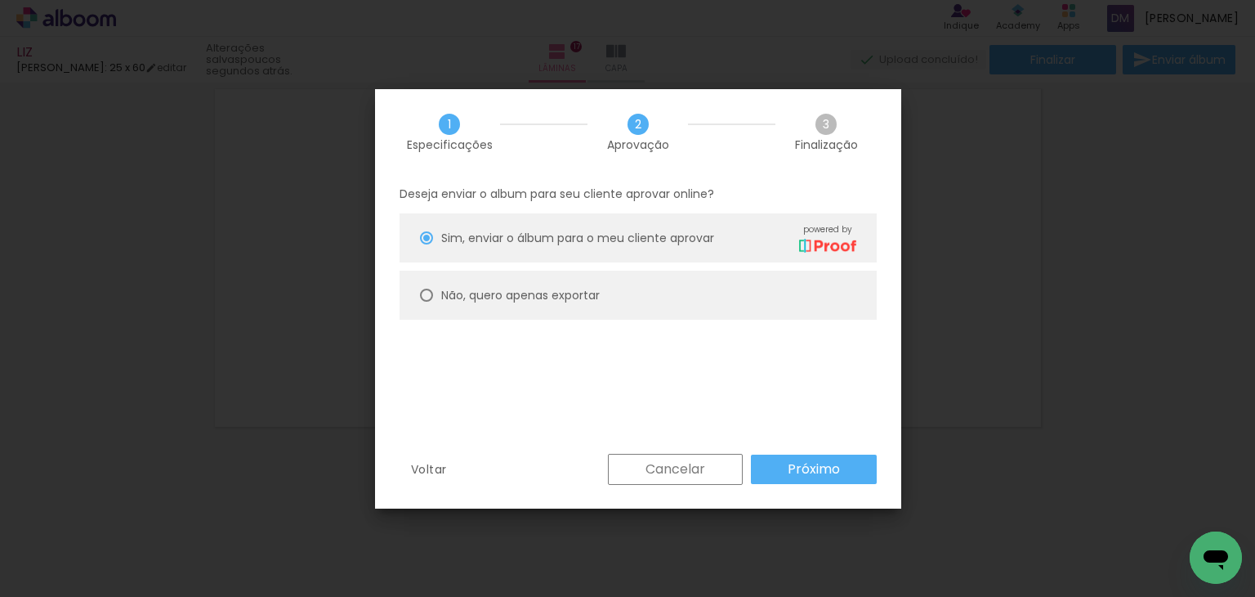
click at [0, 0] on slot "Próximo" at bounding box center [0, 0] width 0 height 0
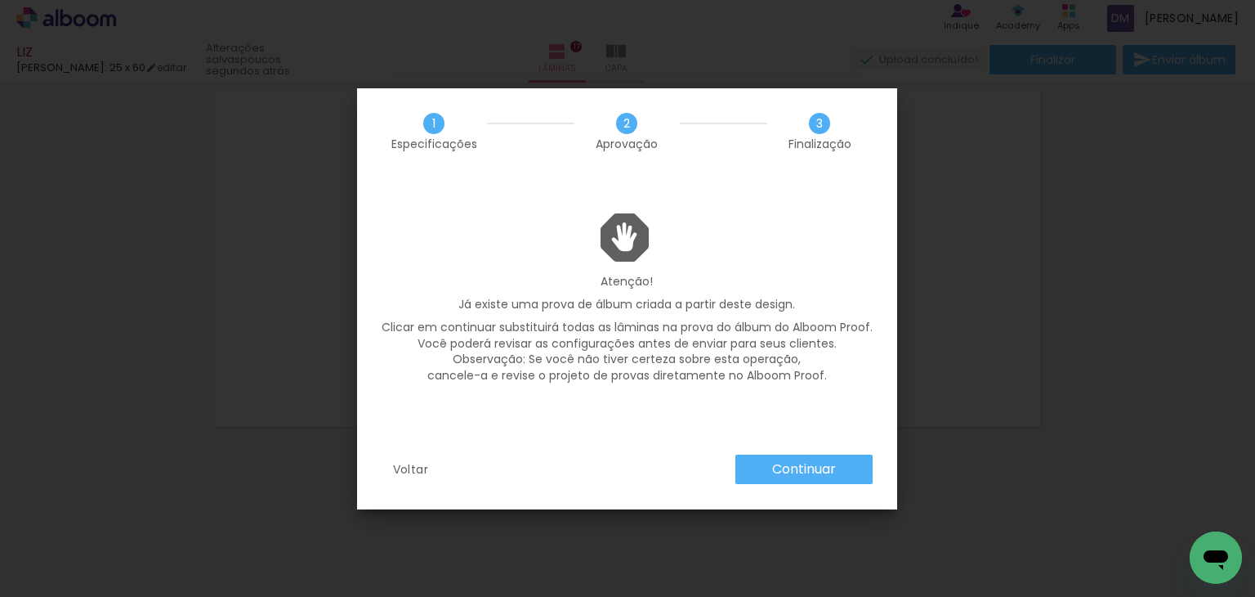
click at [0, 0] on slot "Continuar" at bounding box center [0, 0] width 0 height 0
